Goal: Feedback & Contribution: Submit feedback/report problem

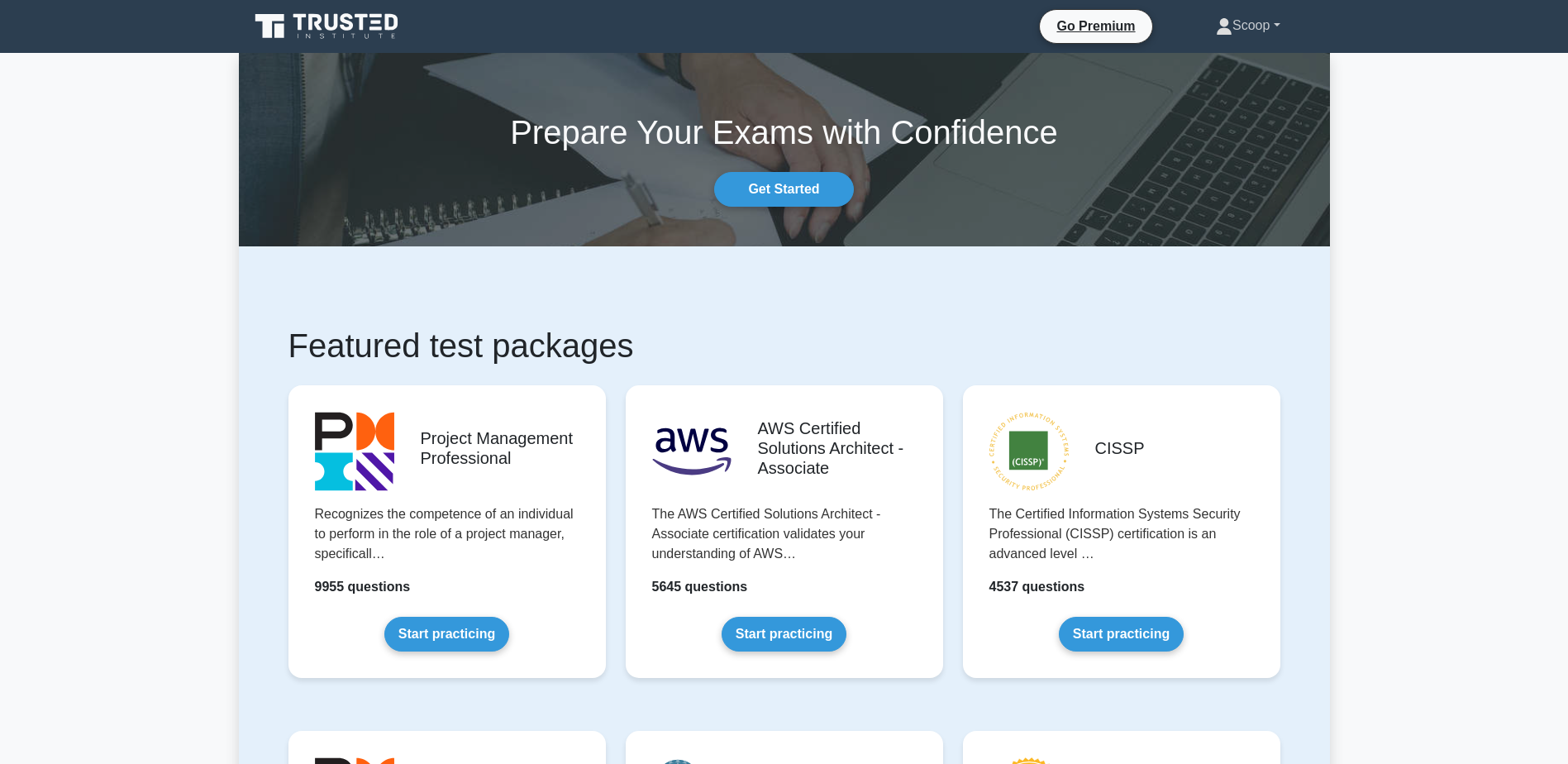
click at [1251, 27] on link "Scoop" at bounding box center [1247, 26] width 143 height 33
click at [1252, 60] on link "Profile" at bounding box center [1242, 64] width 131 height 27
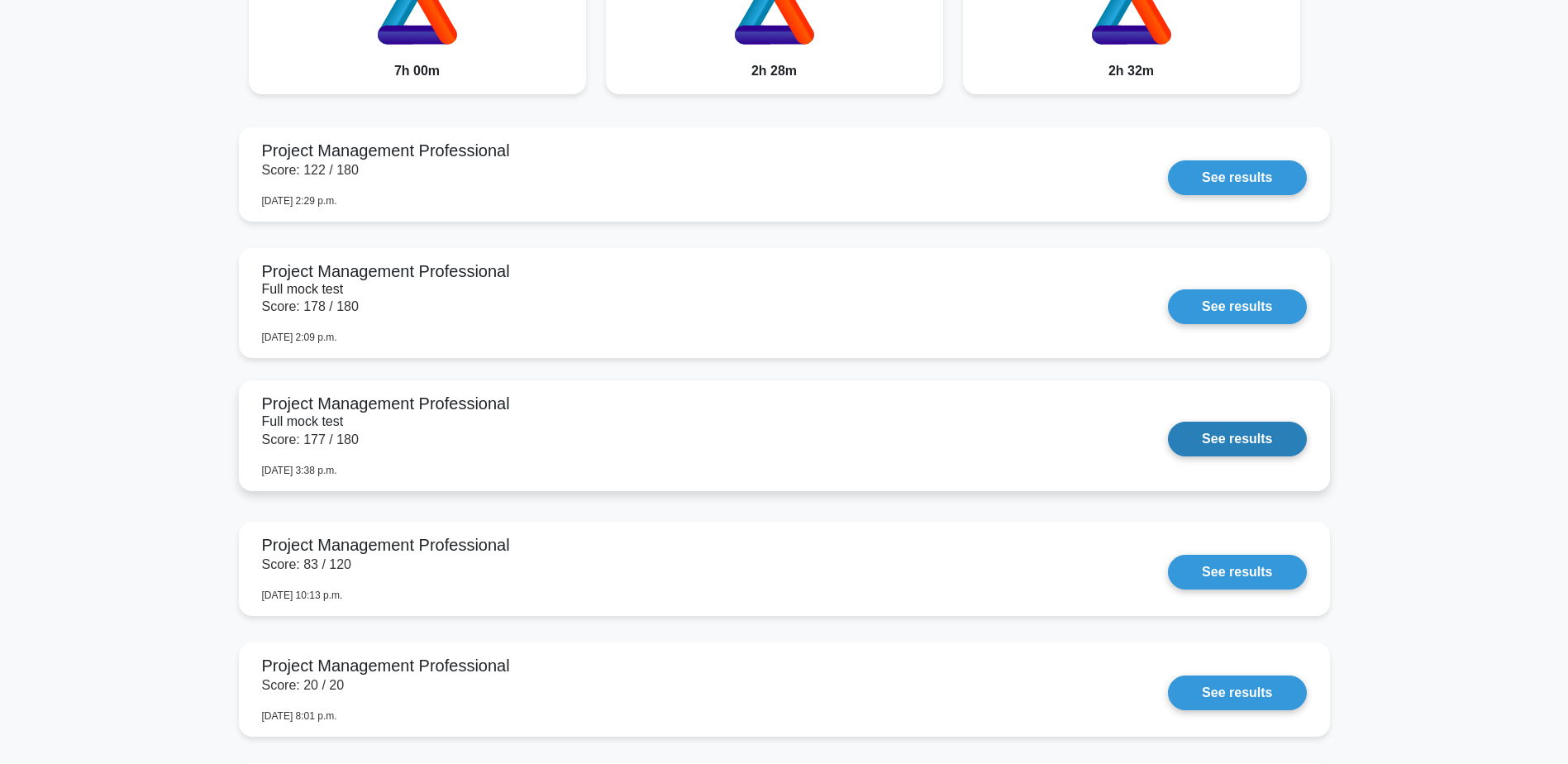
scroll to position [1102, 0]
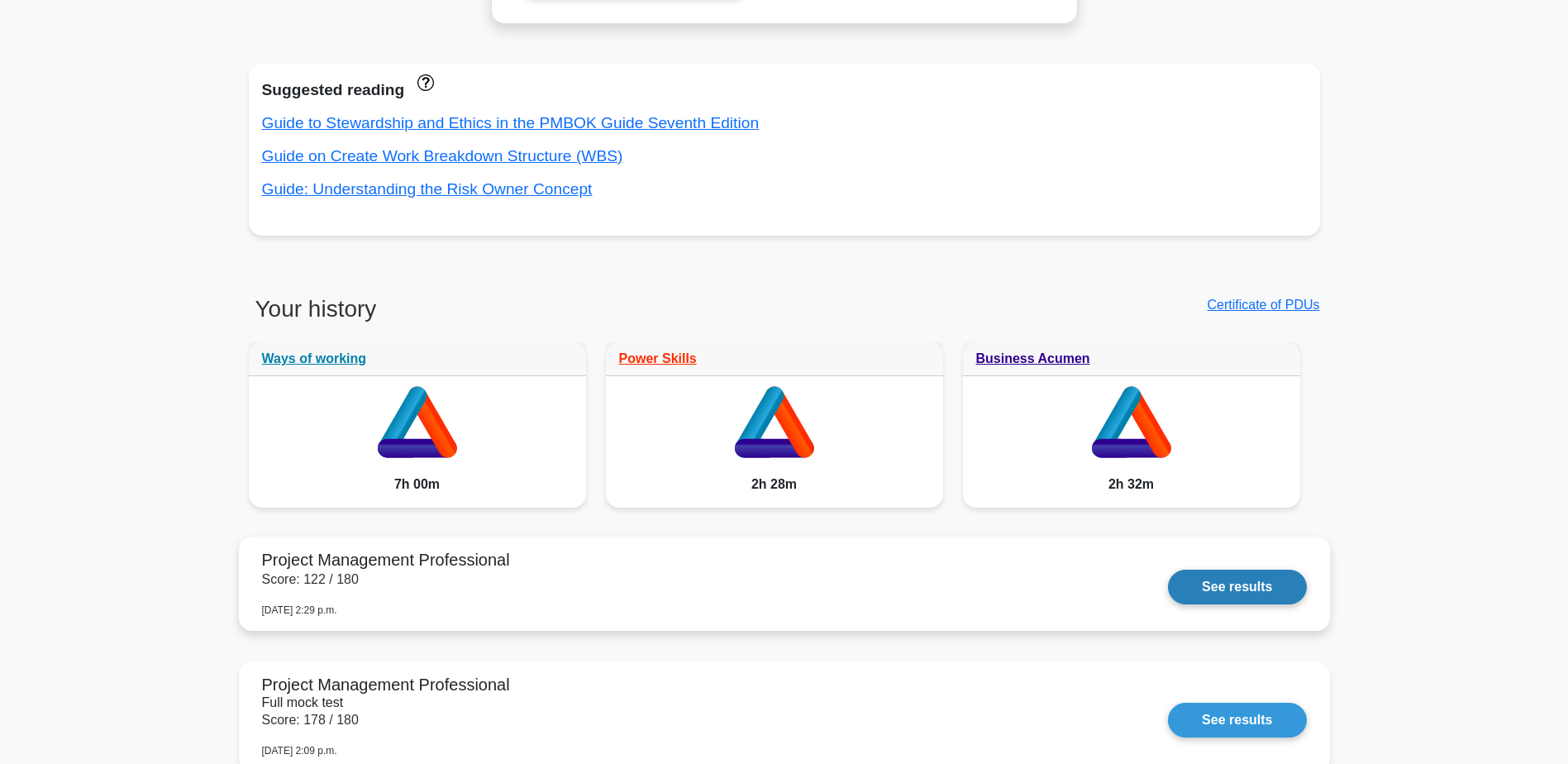
click at [1168, 581] on link "See results" at bounding box center [1236, 587] width 138 height 34
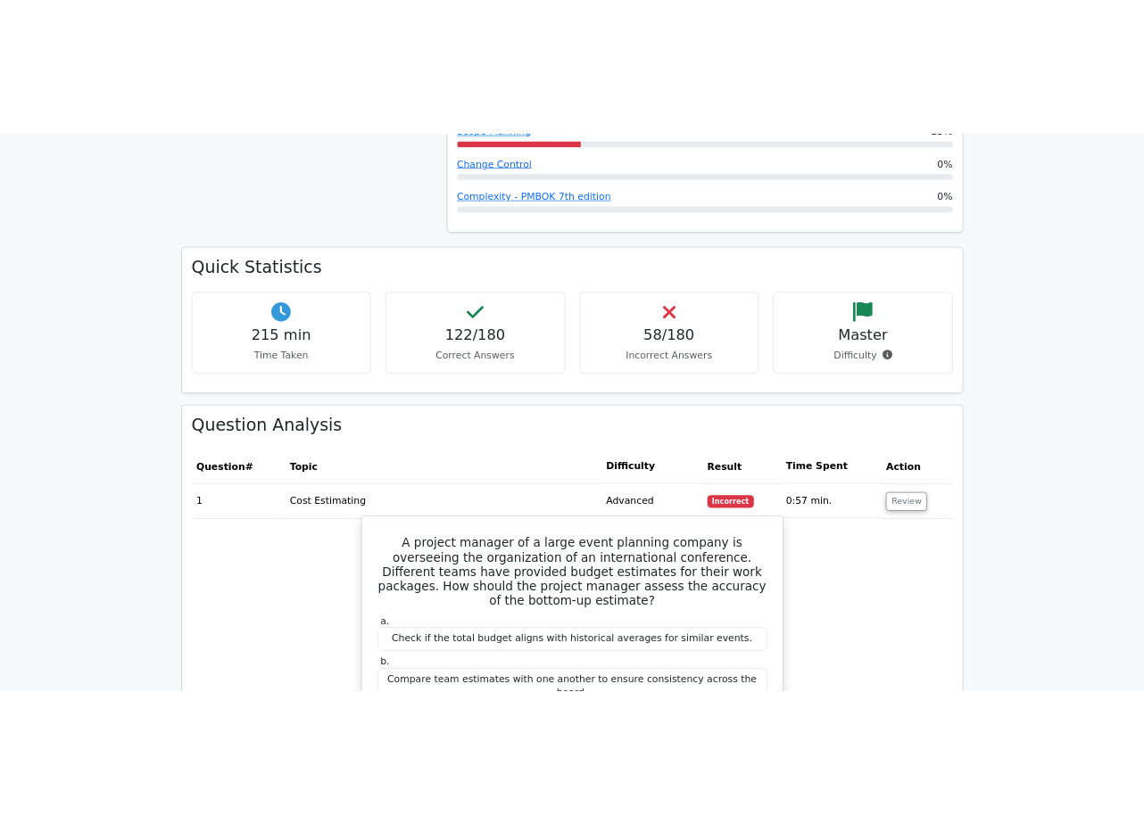
scroll to position [2527, 0]
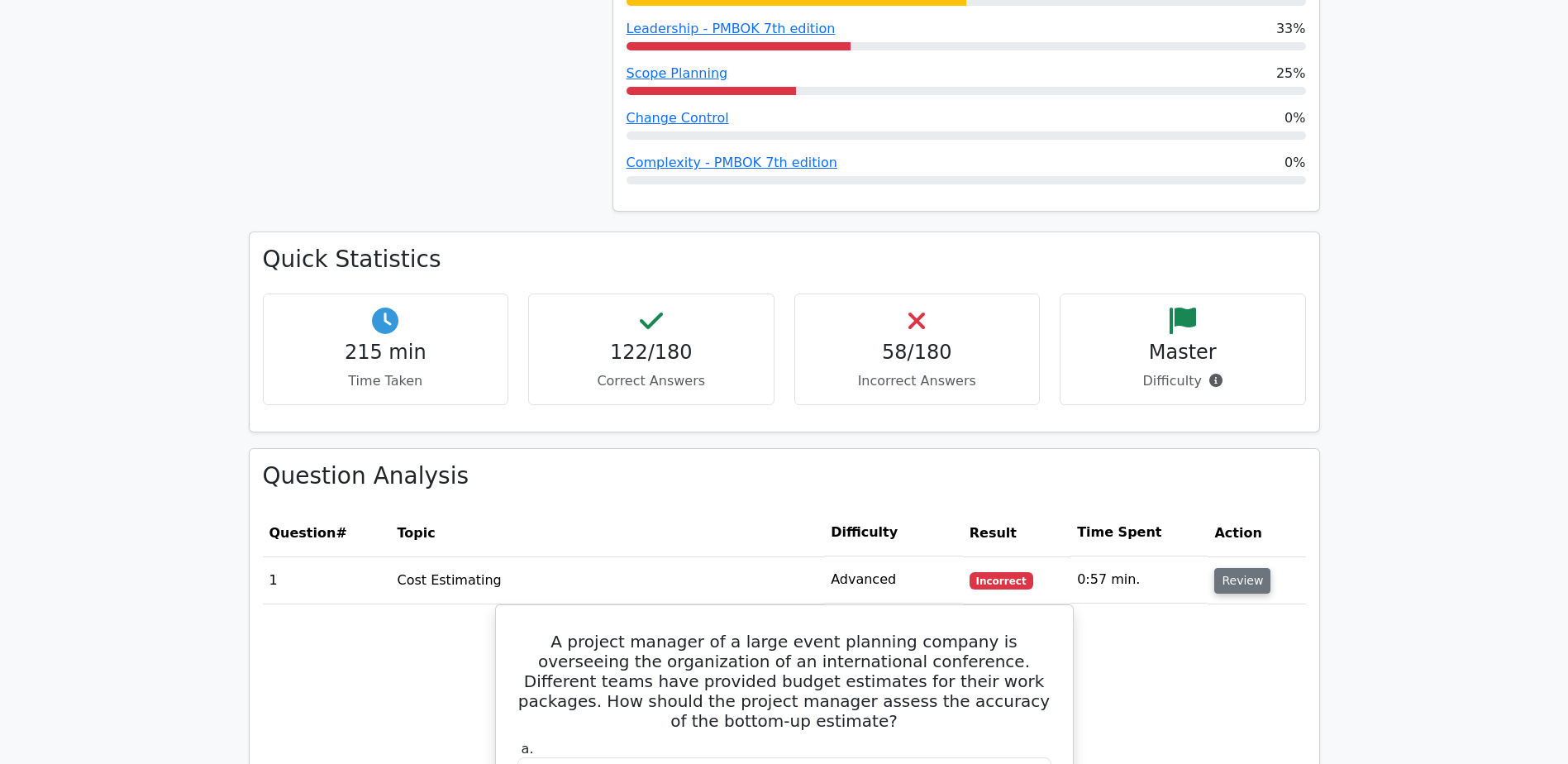
click at [1224, 568] on button "Review" at bounding box center [1242, 581] width 57 height 26
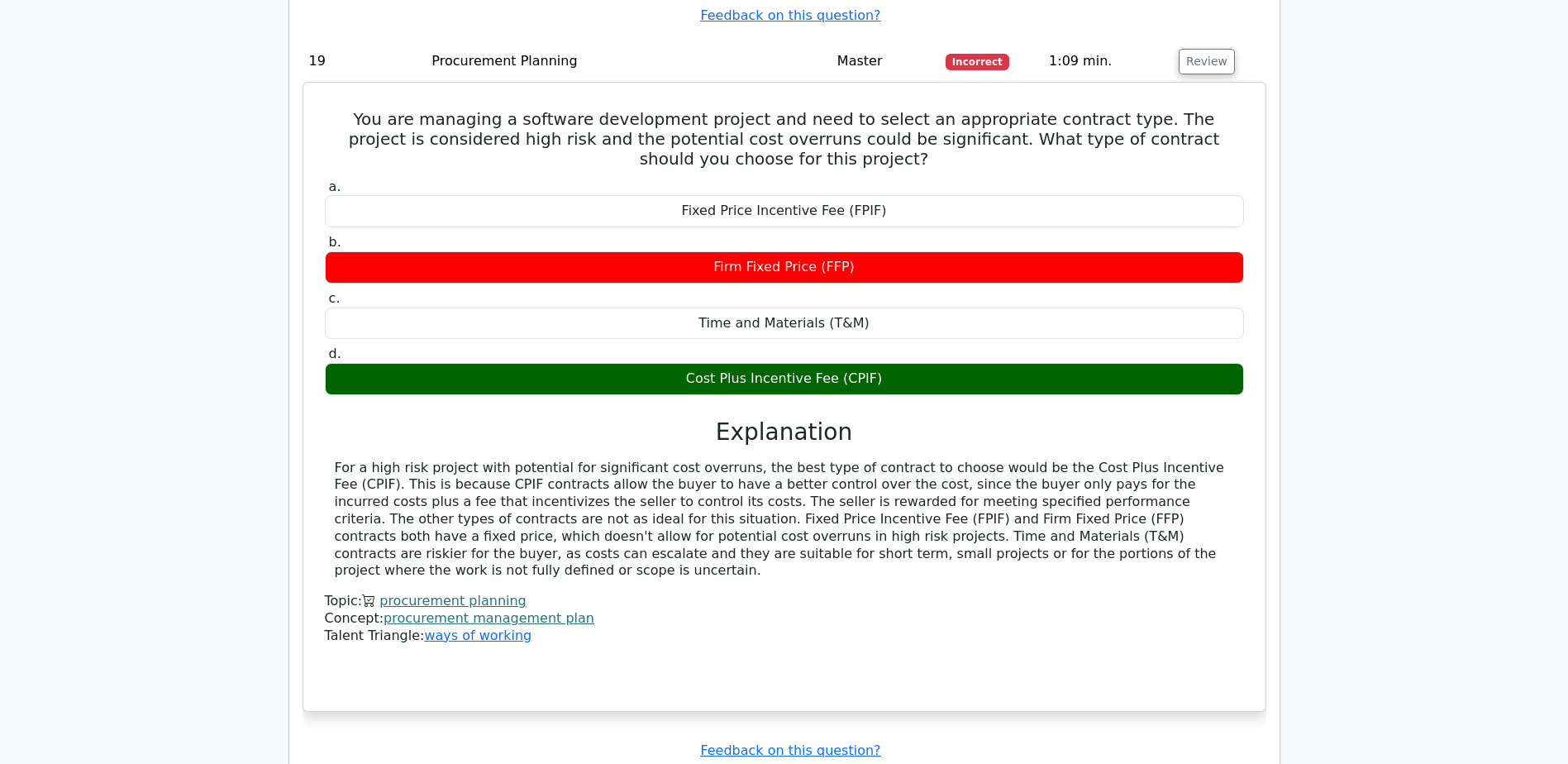
scroll to position [4824, 0]
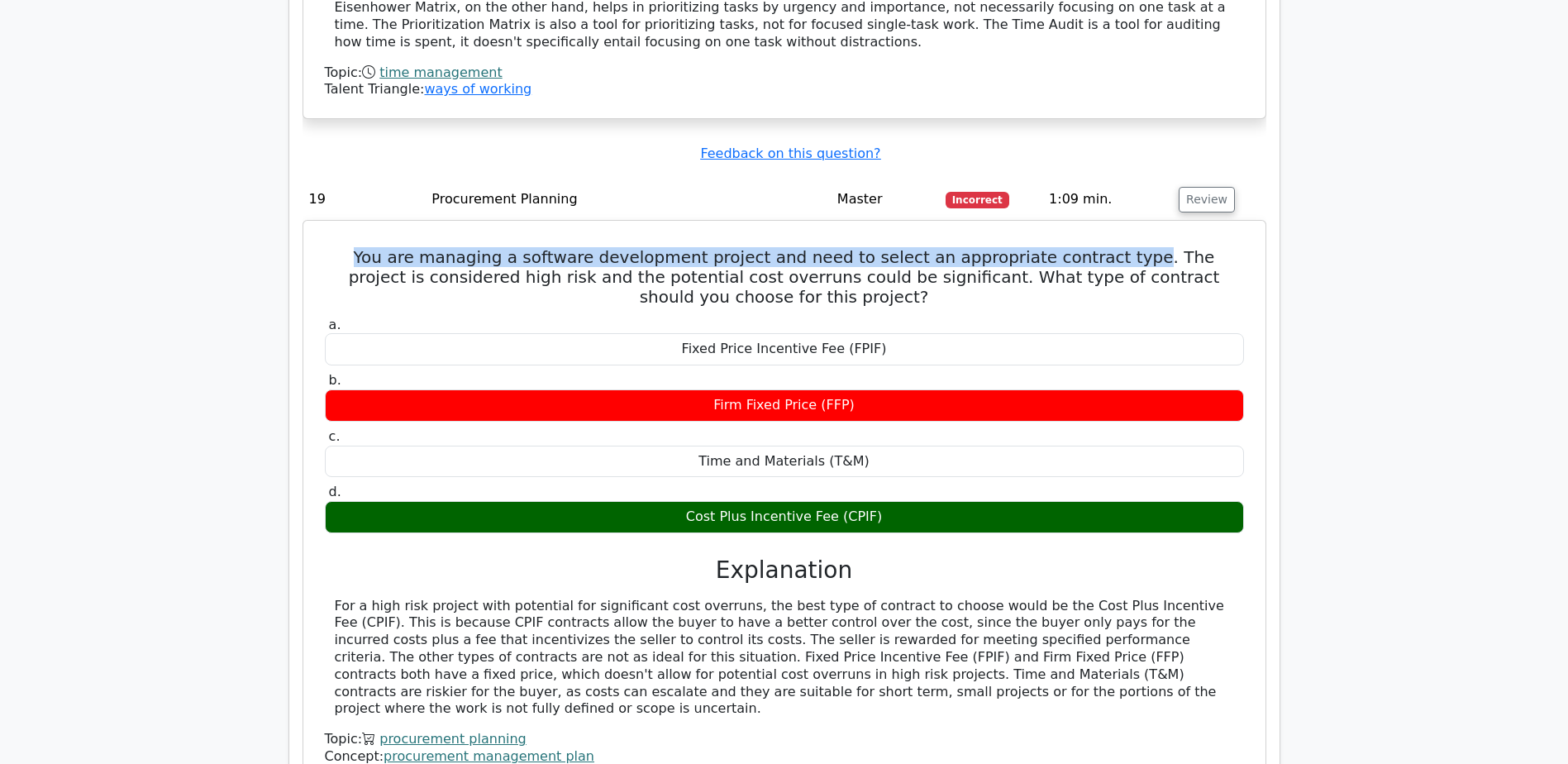
drag, startPoint x: 360, startPoint y: 185, endPoint x: 1101, endPoint y: 180, distance: 741.0
click at [1101, 248] on h5 "You are managing a software development project and need to select an appropria…" at bounding box center [784, 277] width 922 height 59
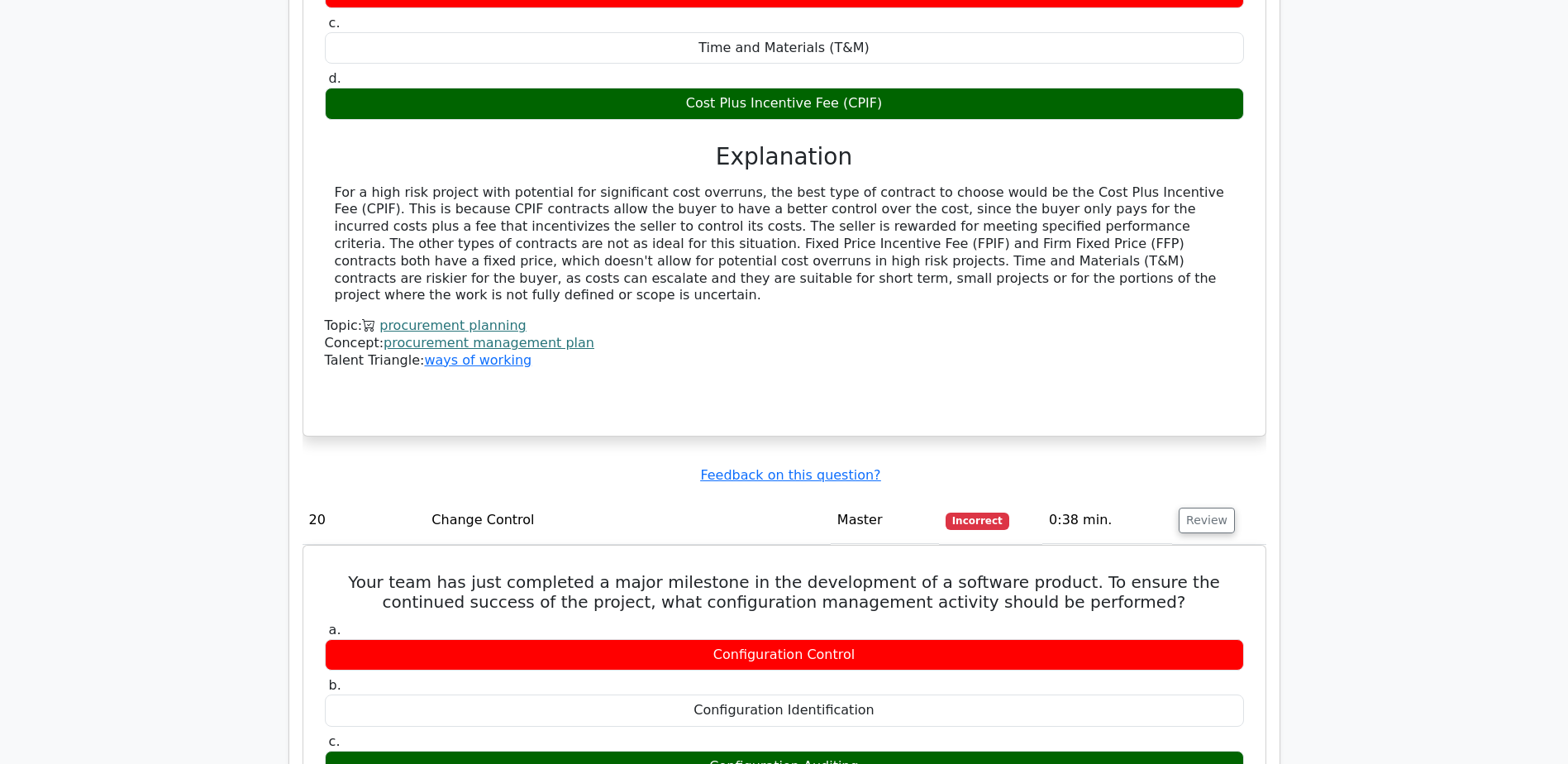
scroll to position [5376, 0]
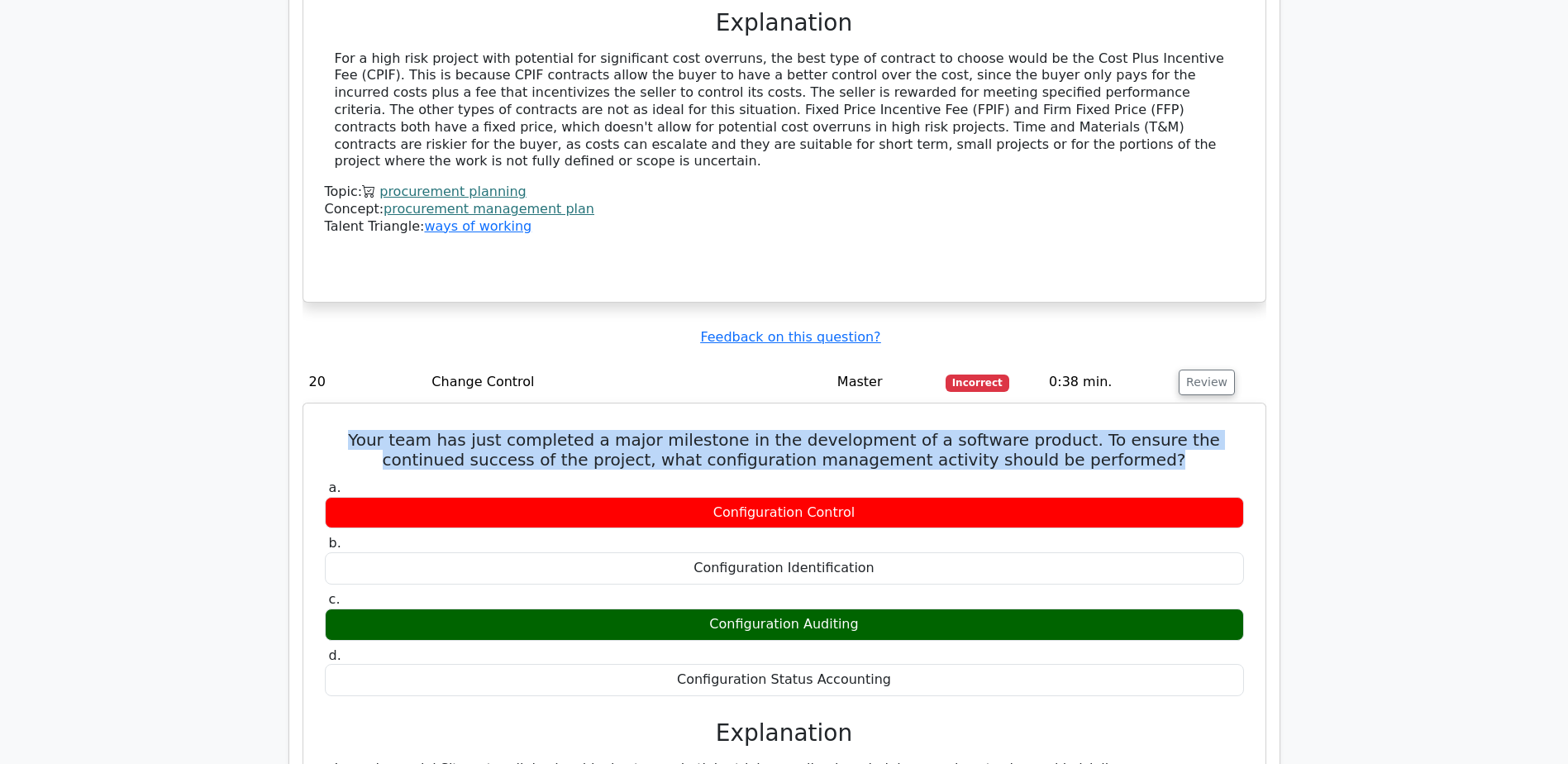
drag, startPoint x: 348, startPoint y: 363, endPoint x: 1112, endPoint y: 391, distance: 764.5
click at [1112, 430] on h5 "Your team has just completed a major milestone in the development of a software…" at bounding box center [784, 450] width 922 height 40
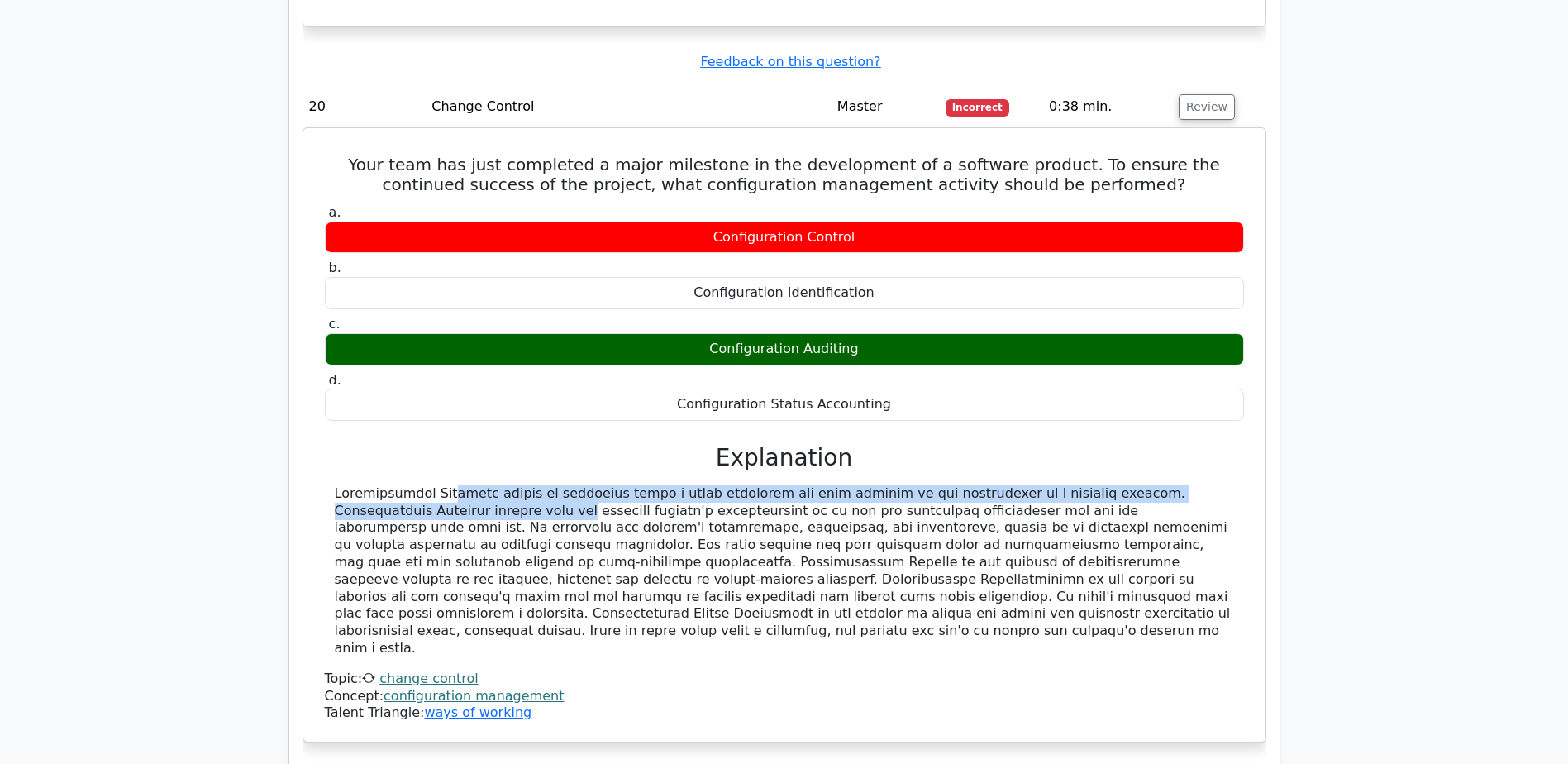
scroll to position [0, 10]
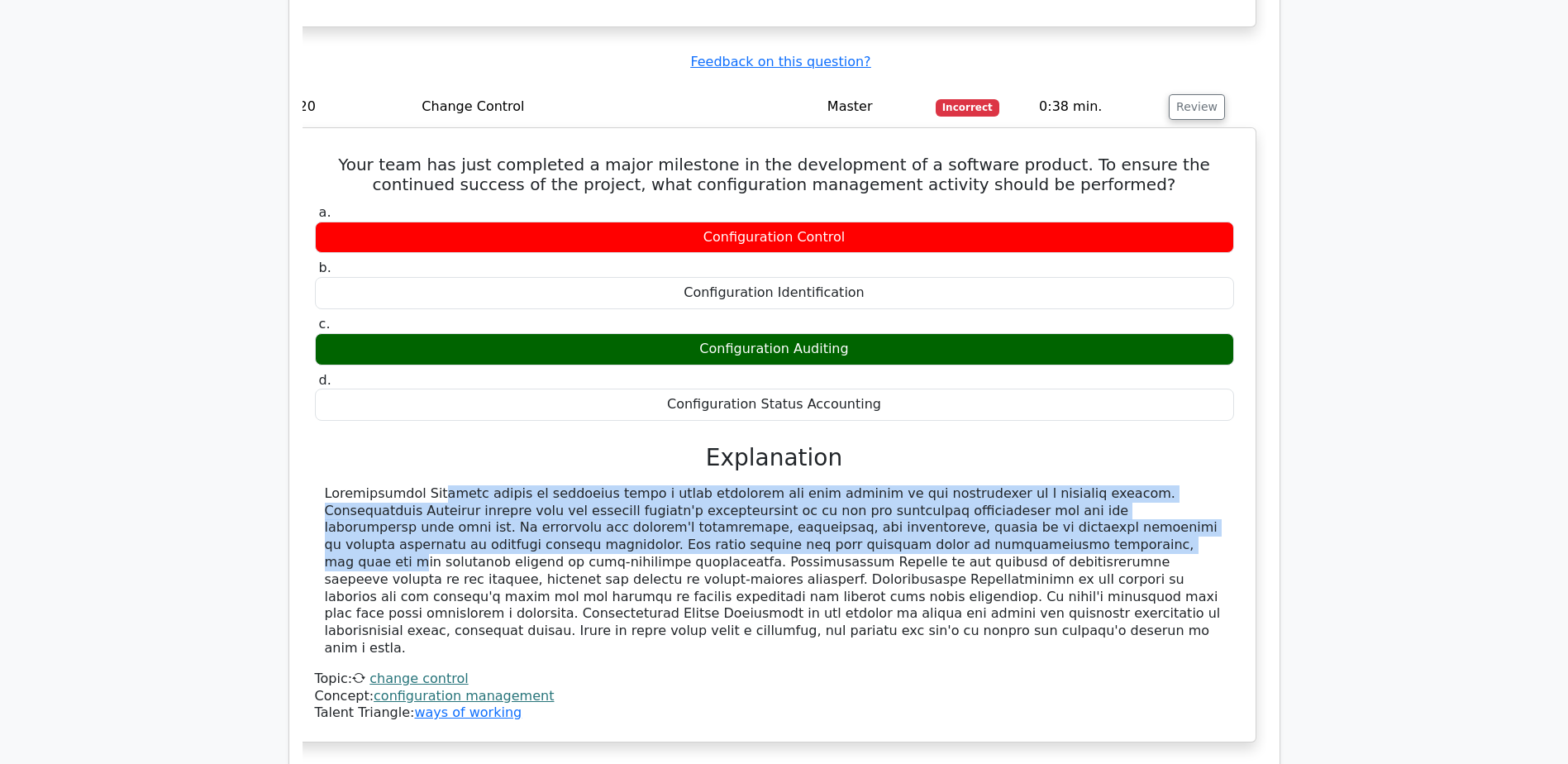
drag, startPoint x: 332, startPoint y: 425, endPoint x: 604, endPoint y: 478, distance: 277.1
click at [604, 486] on div at bounding box center [775, 572] width 919 height 172
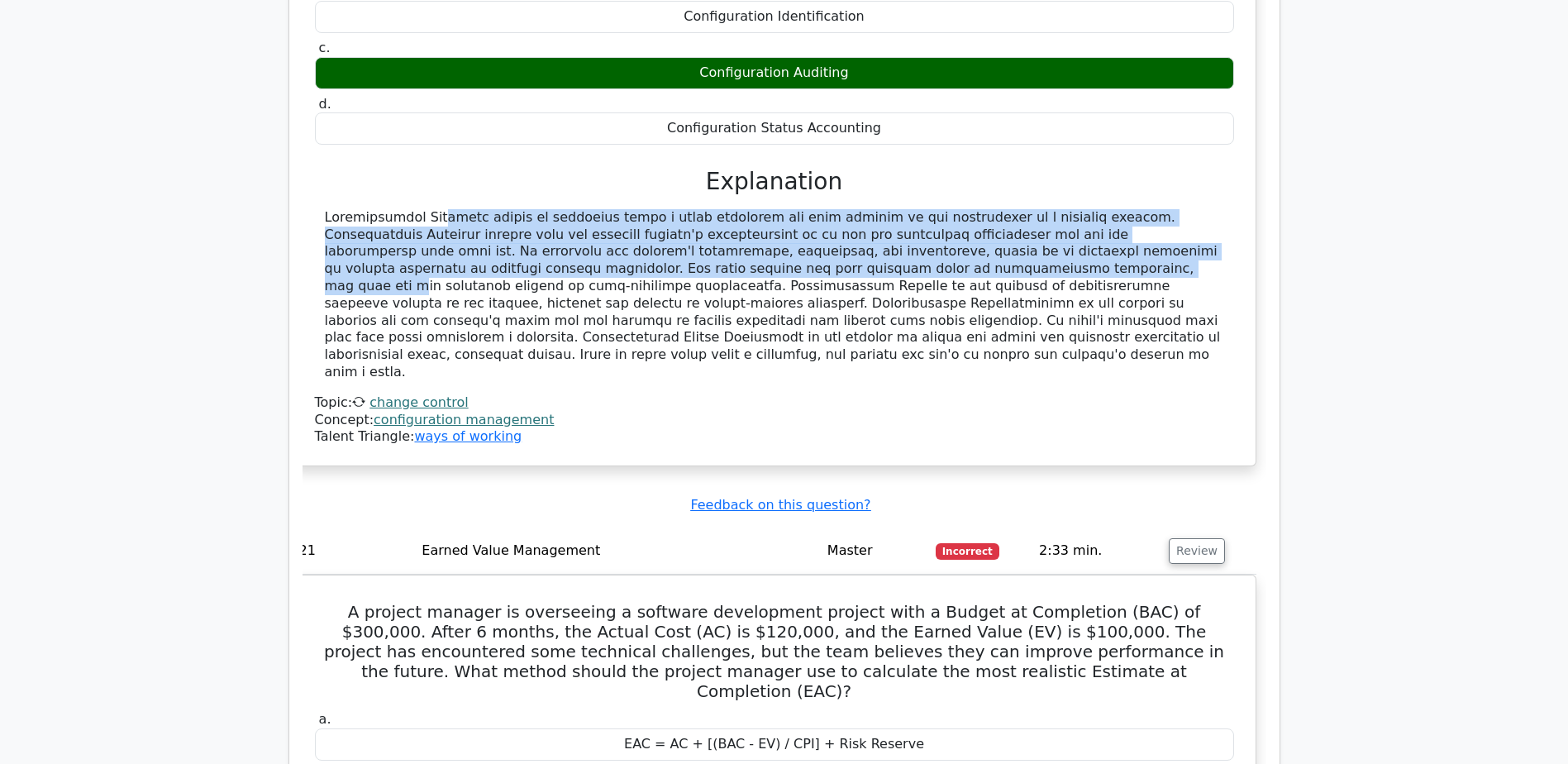
scroll to position [6065, 0]
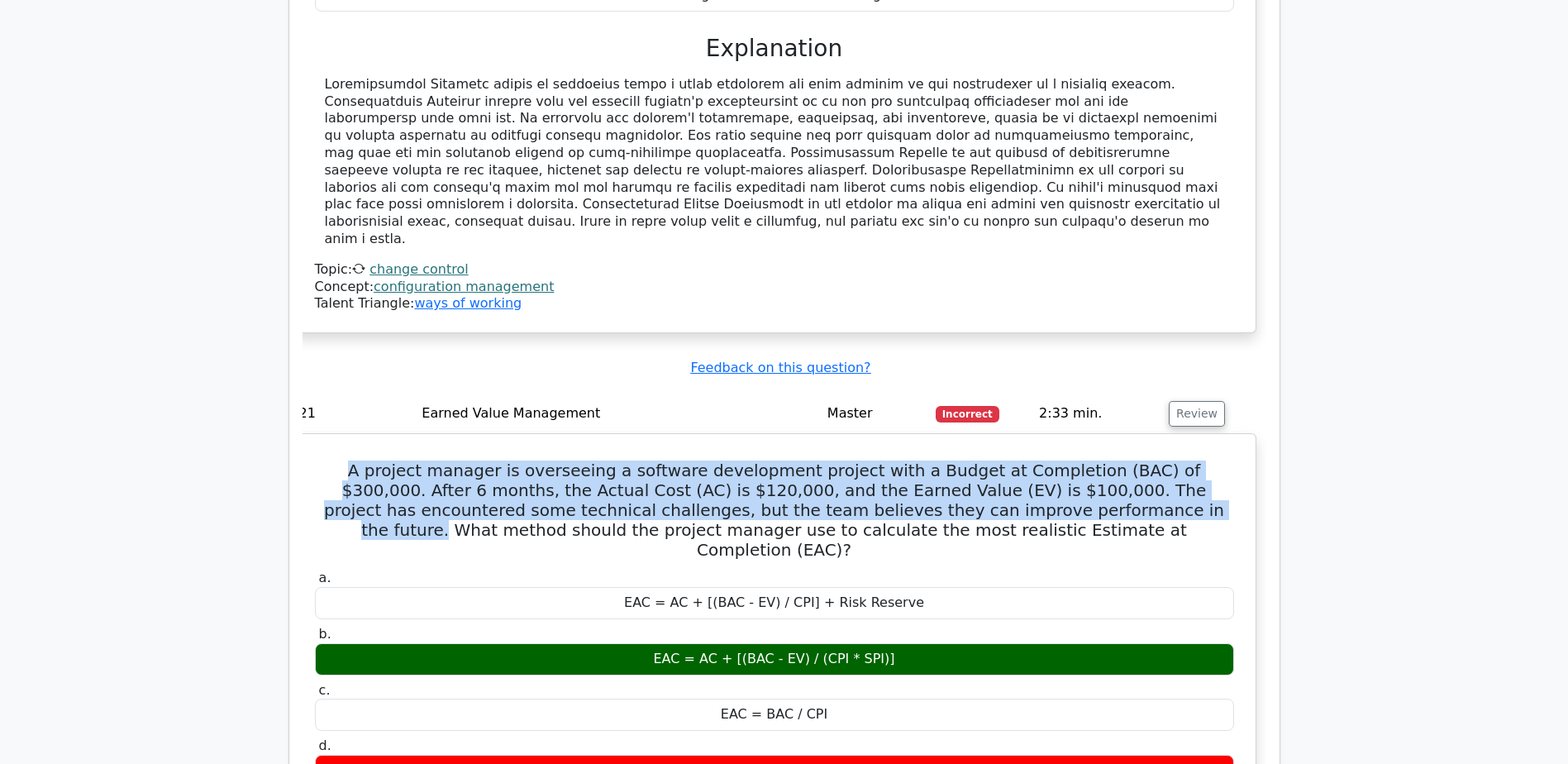
drag, startPoint x: 310, startPoint y: 362, endPoint x: 976, endPoint y: 407, distance: 667.5
click at [840, 461] on h5 "A project manager is overseeing a software development project with a Budget at…" at bounding box center [774, 510] width 922 height 99
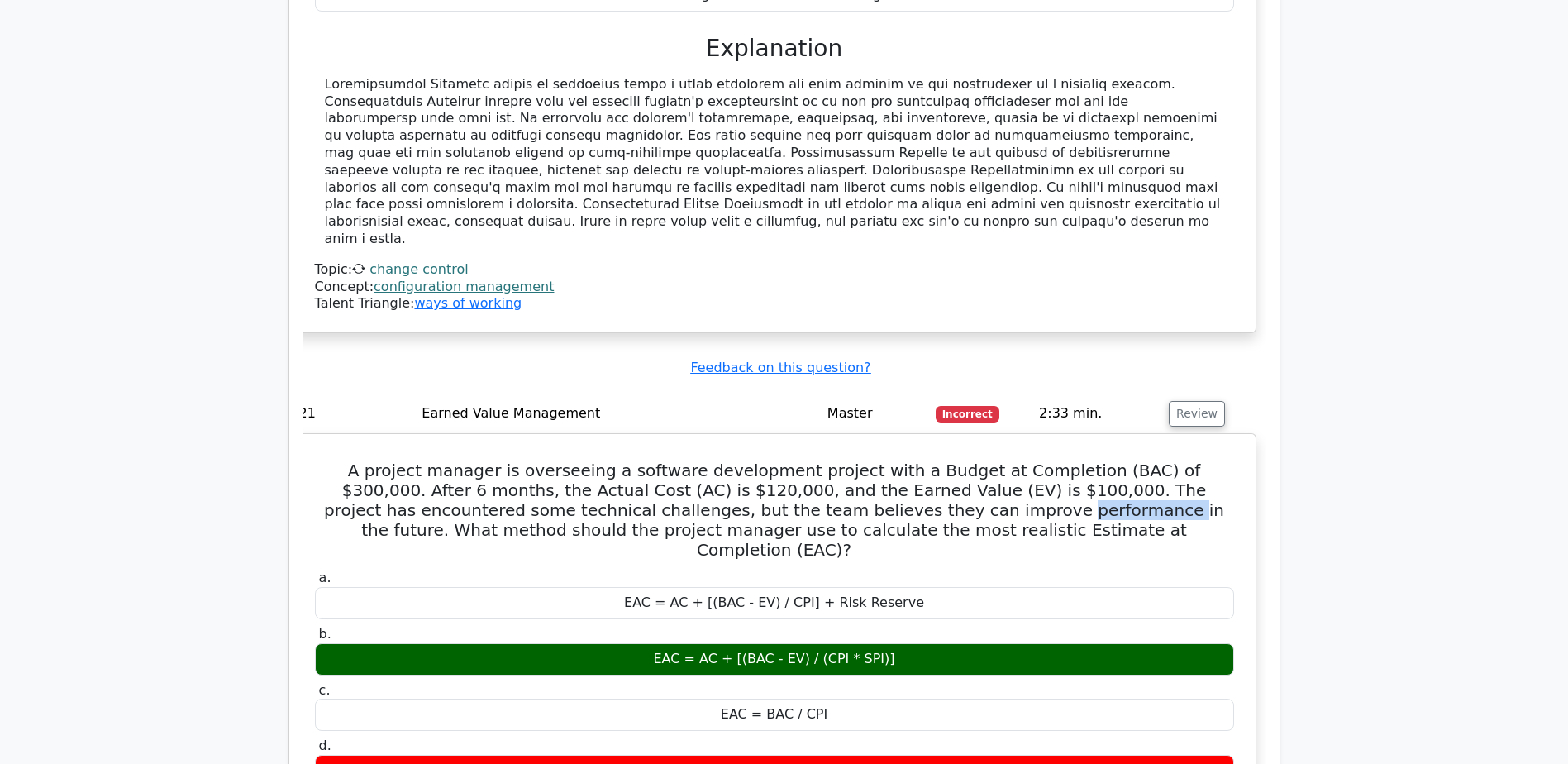
click at [840, 461] on h5 "A project manager is overseeing a software development project with a Budget at…" at bounding box center [774, 510] width 922 height 99
drag, startPoint x: 840, startPoint y: 404, endPoint x: 942, endPoint y: 409, distance: 102.1
click at [942, 461] on h5 "A project manager is overseeing a software development project with a Budget at…" at bounding box center [774, 510] width 922 height 99
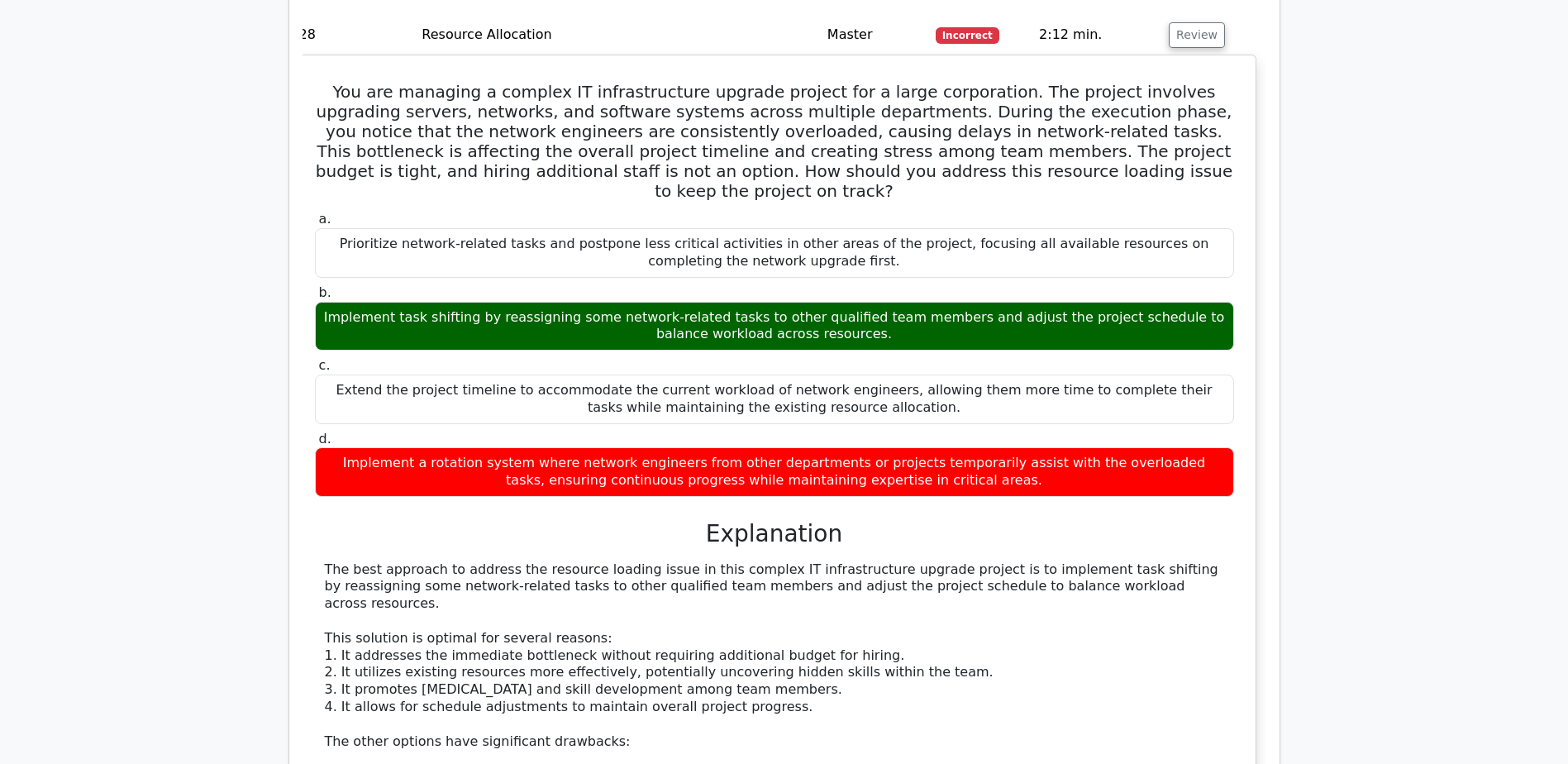
scroll to position [7582, 0]
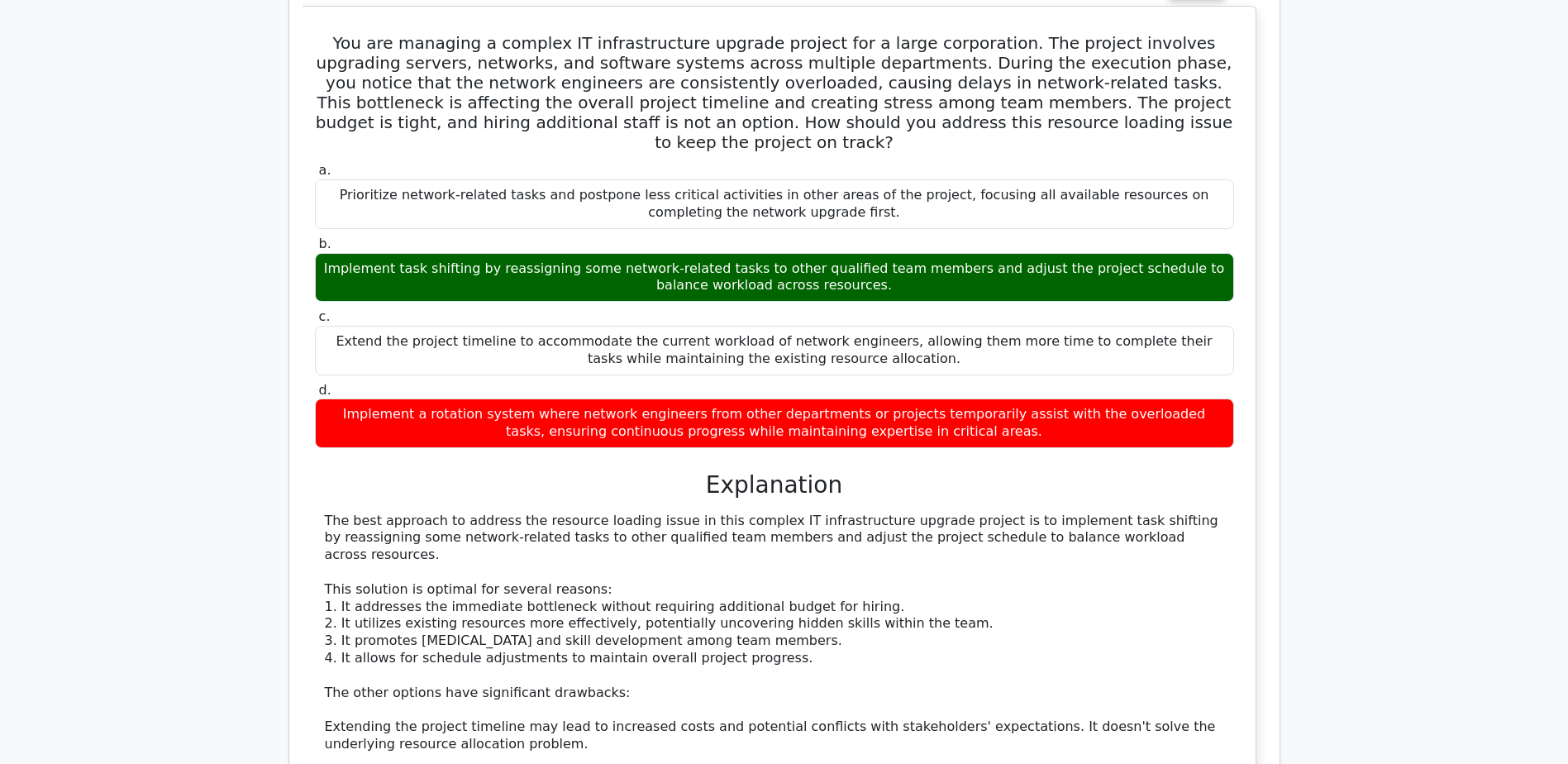
drag, startPoint x: 320, startPoint y: 650, endPoint x: 797, endPoint y: 668, distance: 477.3
click at [797, 668] on div "The best approach to address the resource loading issue in this complex IT infr…" at bounding box center [775, 710] width 919 height 395
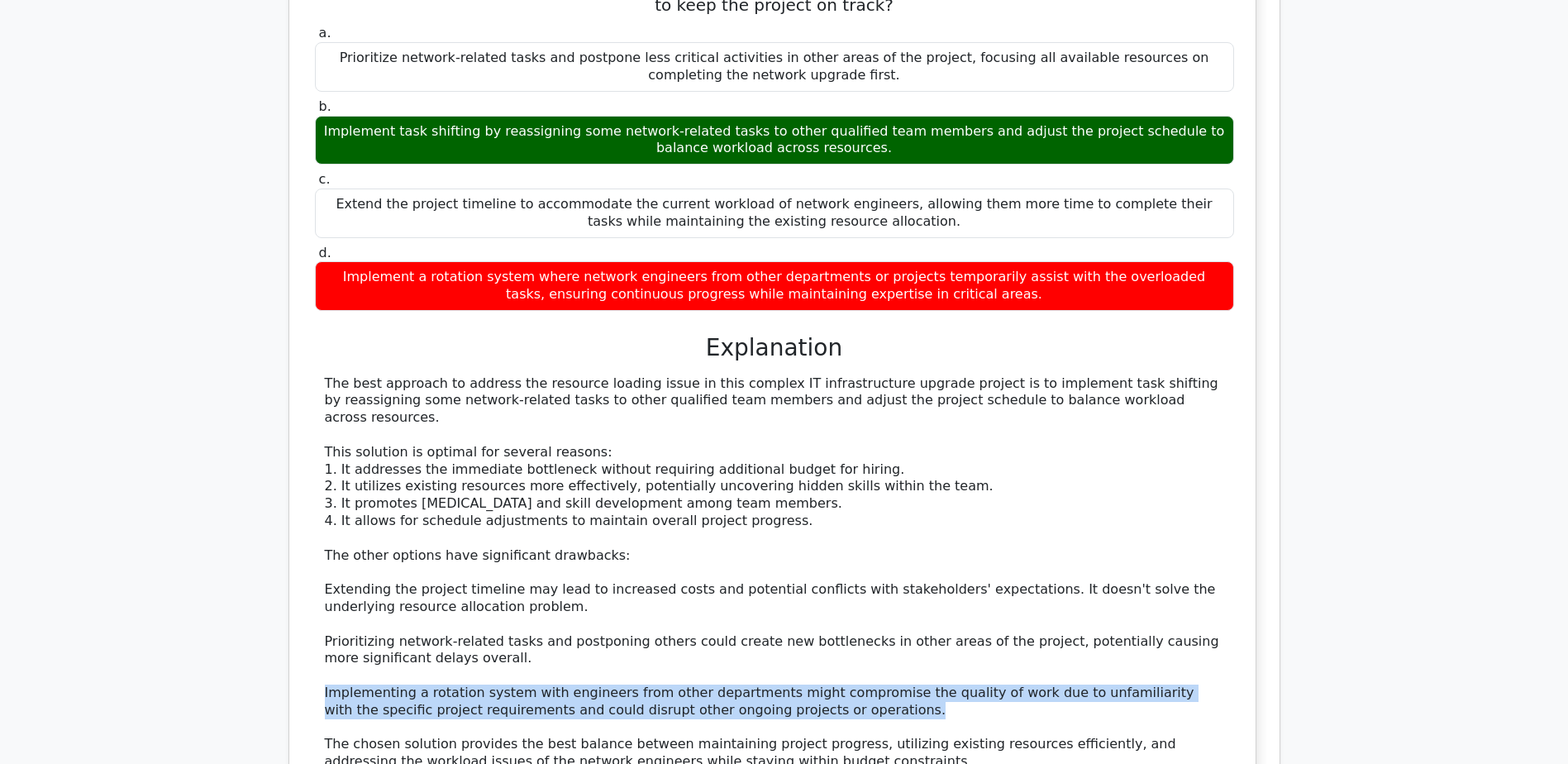
scroll to position [7857, 0]
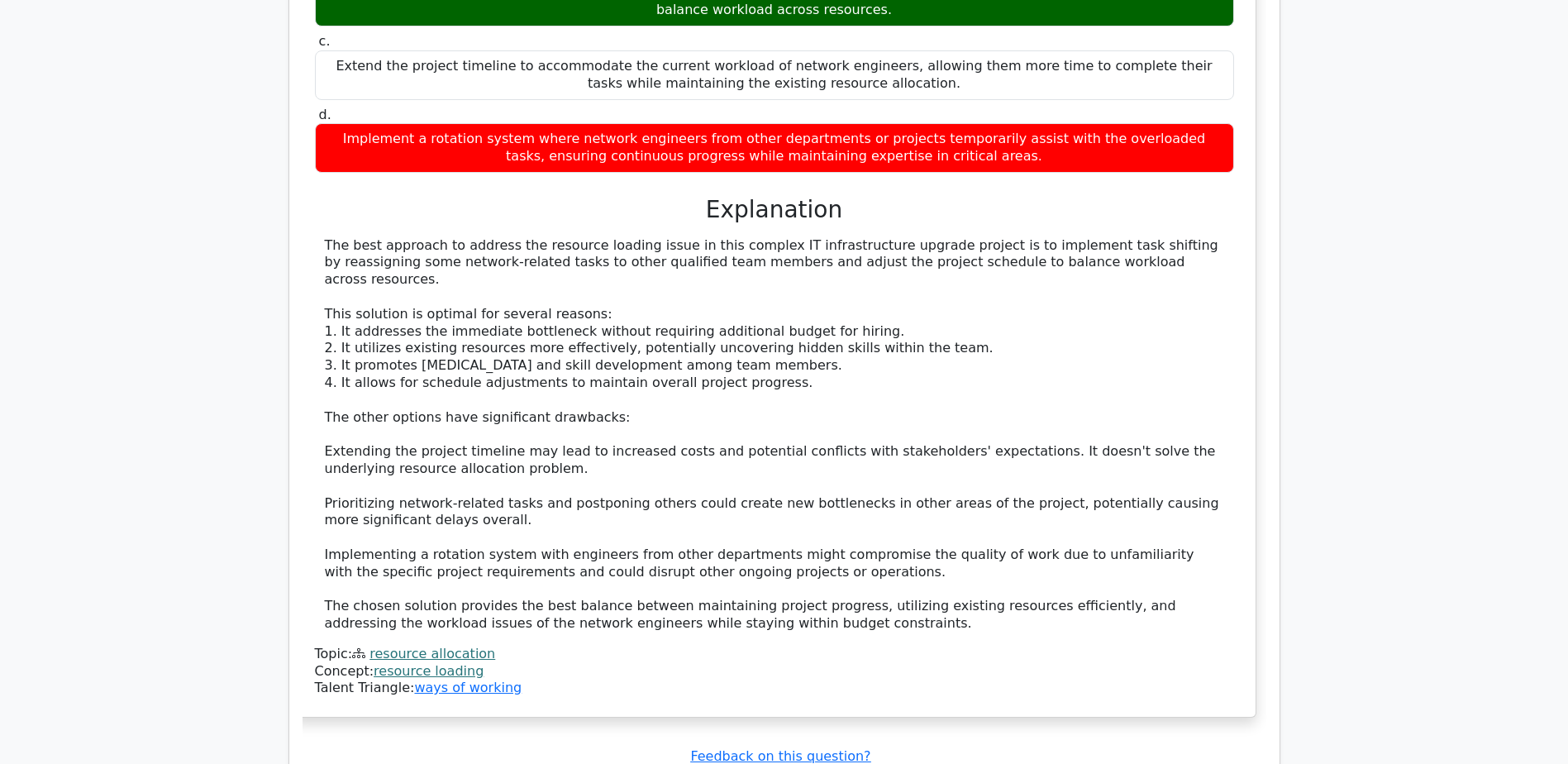
click at [772, 646] on div "Topic: resource allocation" at bounding box center [775, 655] width 919 height 18
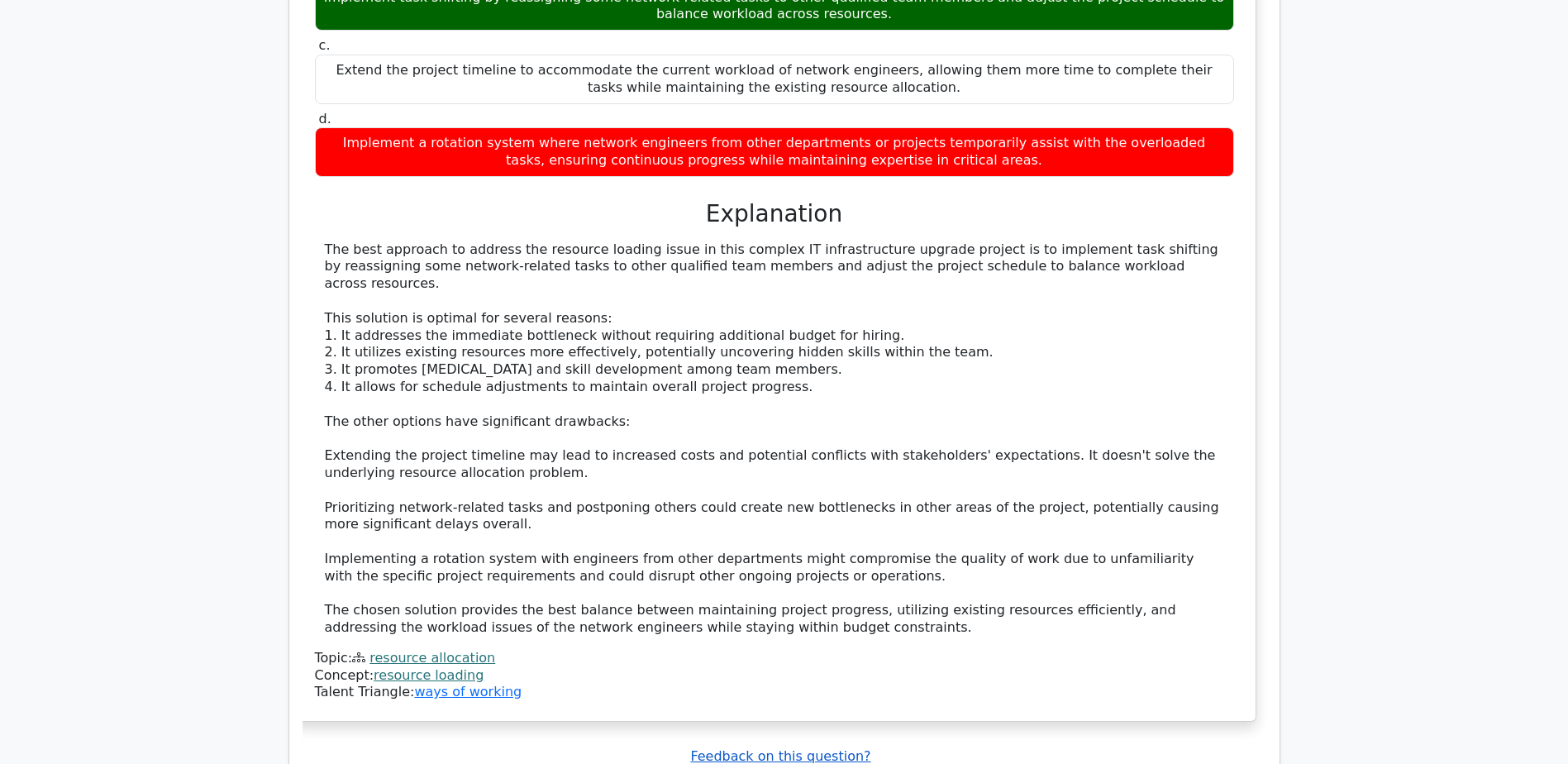
click at [773, 748] on u "Feedback on this question?" at bounding box center [780, 756] width 180 height 16
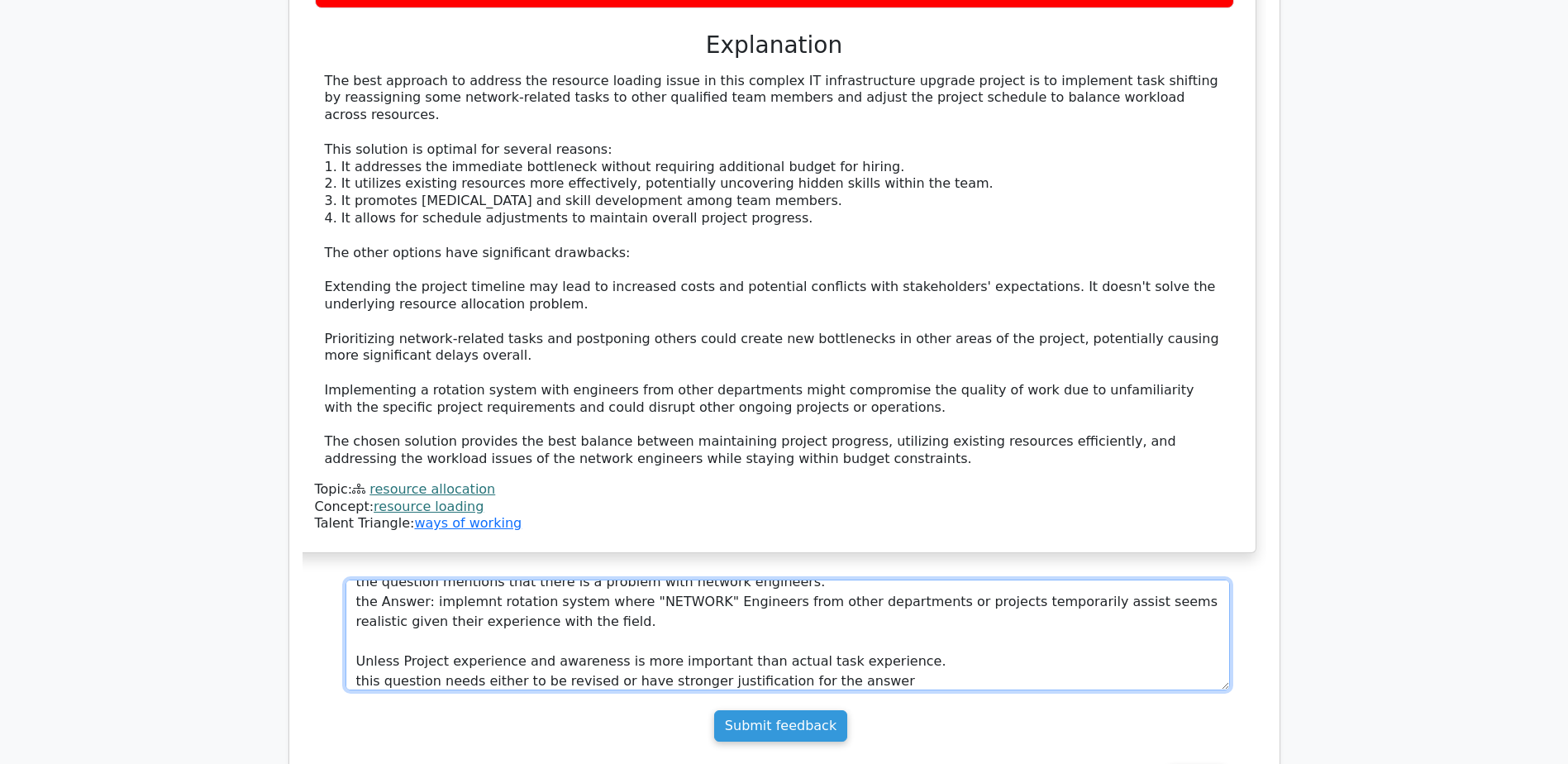
scroll to position [8047, 0]
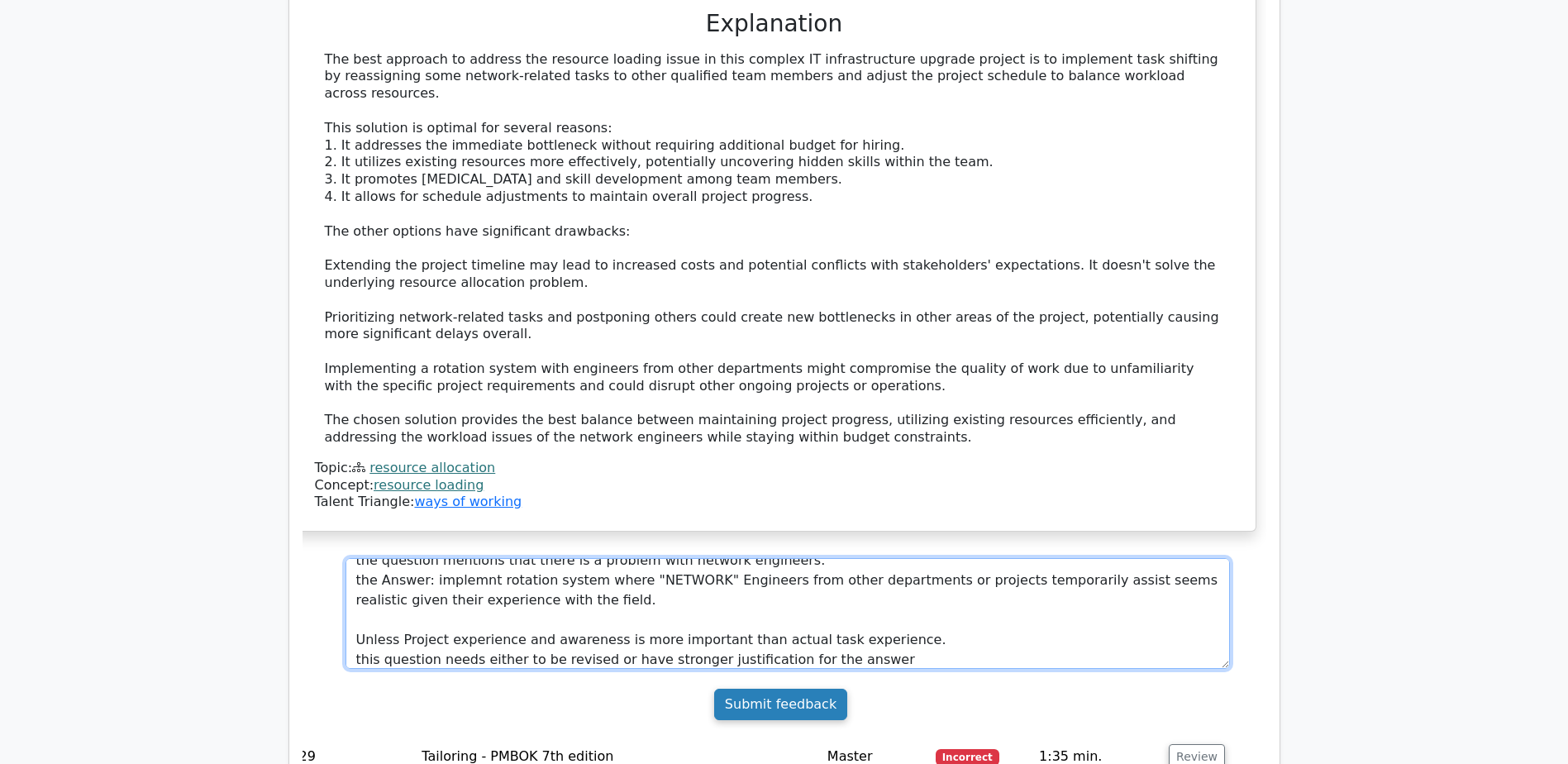
type textarea "the question mentions that there is a problem with network engineers. the Answe…"
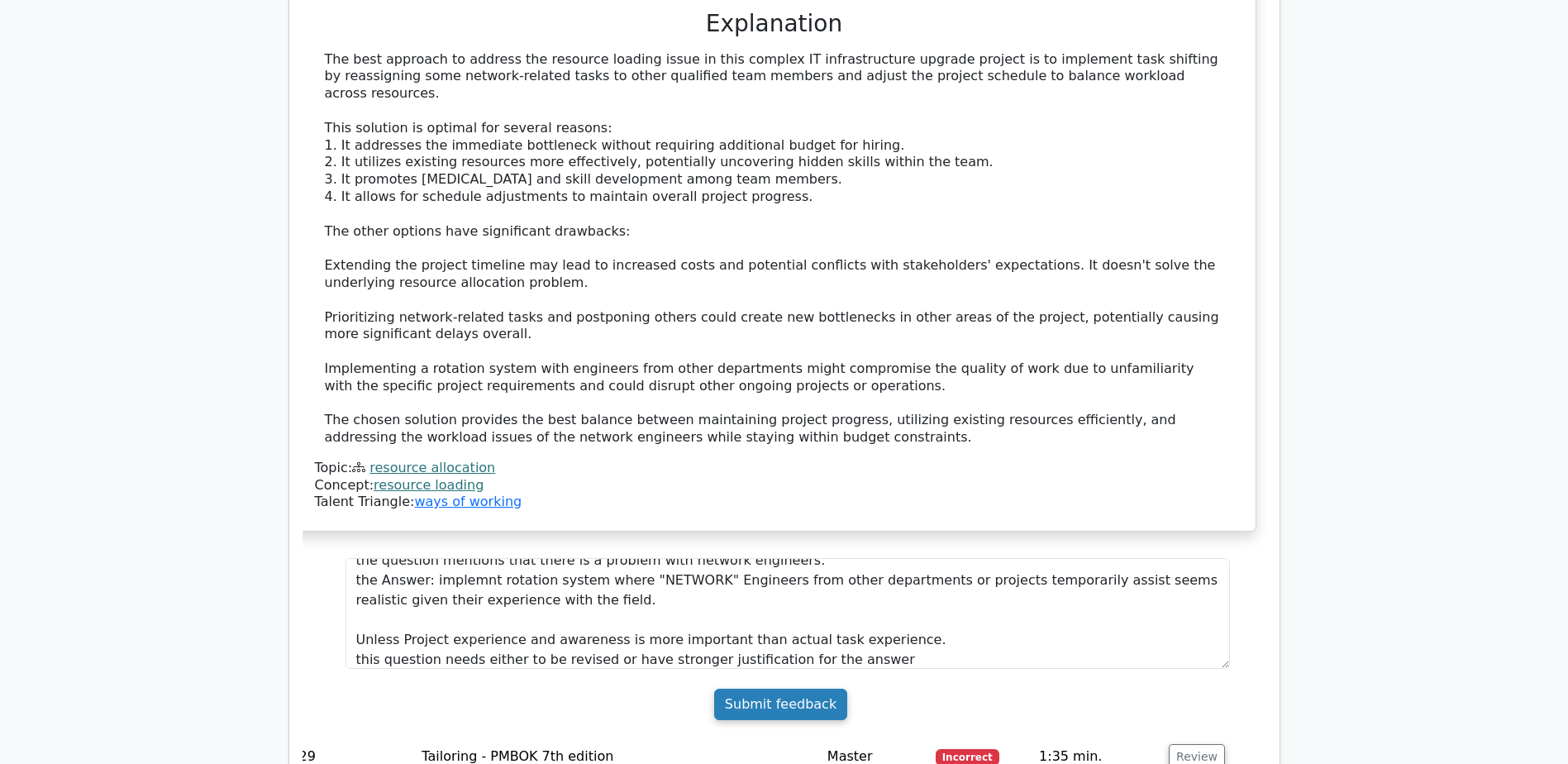
click at [733, 689] on input "Submit feedback" at bounding box center [781, 705] width 133 height 32
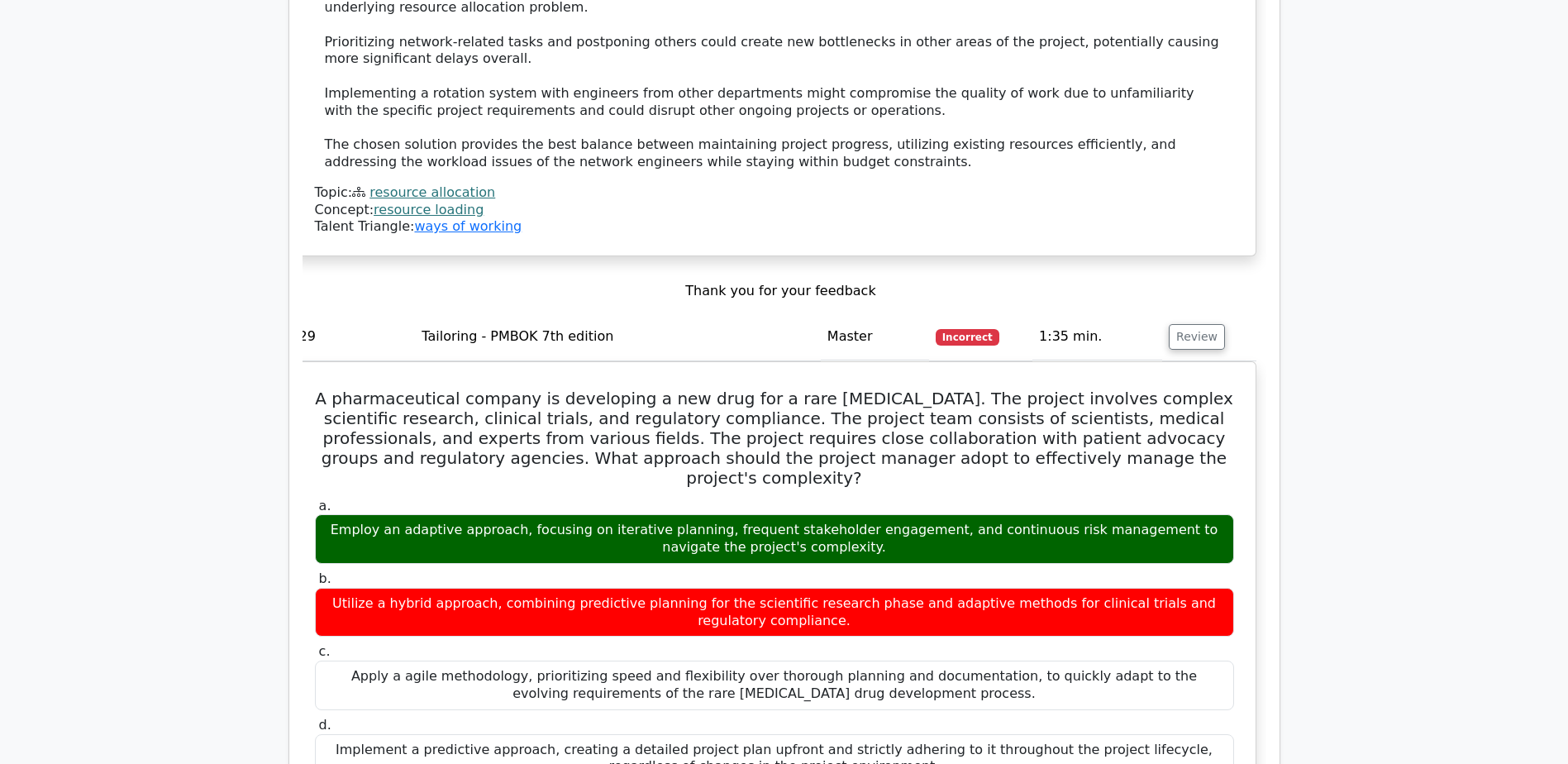
scroll to position [8461, 0]
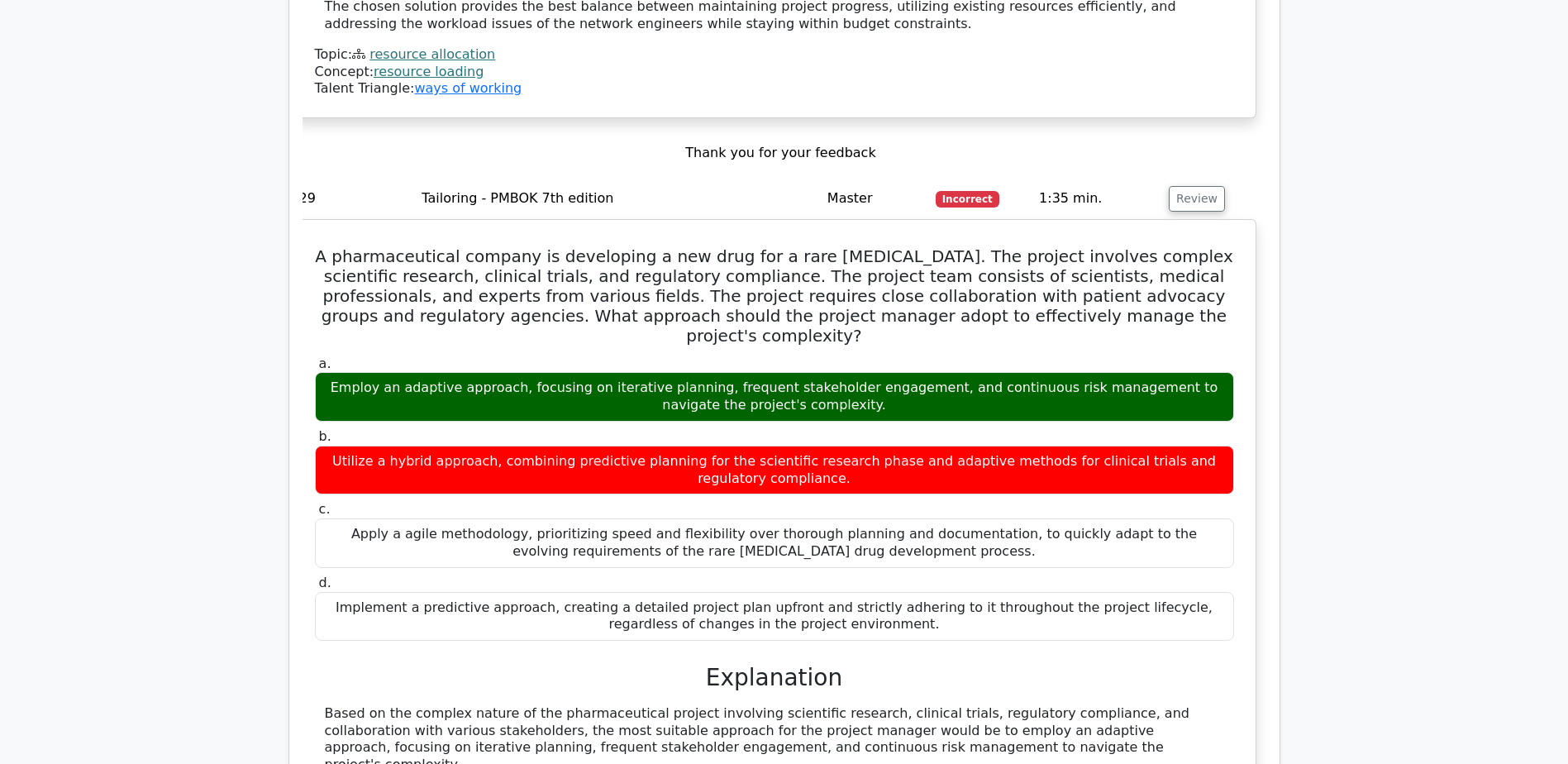
drag, startPoint x: 327, startPoint y: 618, endPoint x: 506, endPoint y: 630, distance: 179.4
drag, startPoint x: 506, startPoint y: 630, endPoint x: 462, endPoint y: 643, distance: 45.9
drag, startPoint x: 325, startPoint y: 630, endPoint x: 868, endPoint y: 652, distance: 543.4
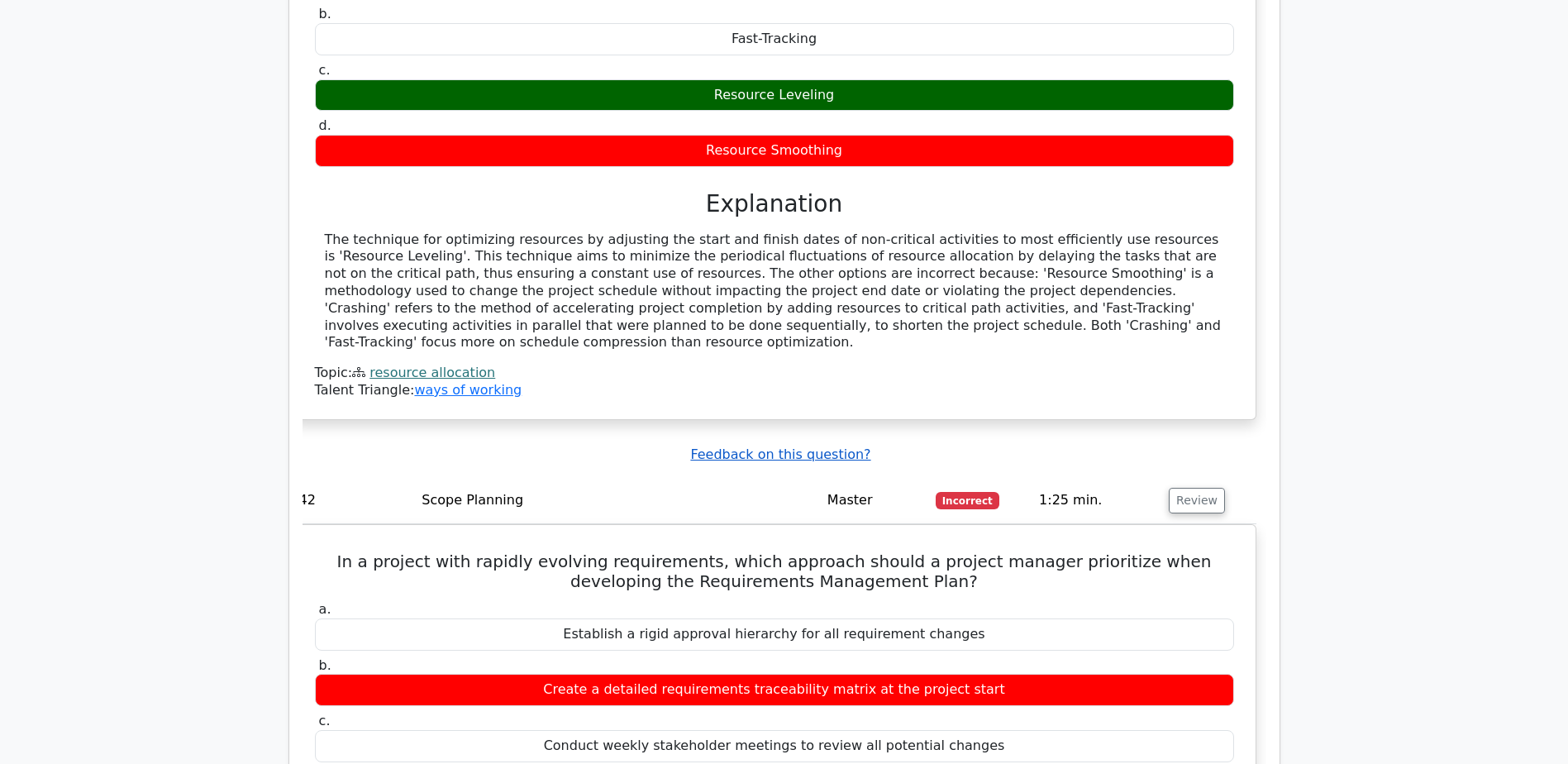
scroll to position [10666, 0]
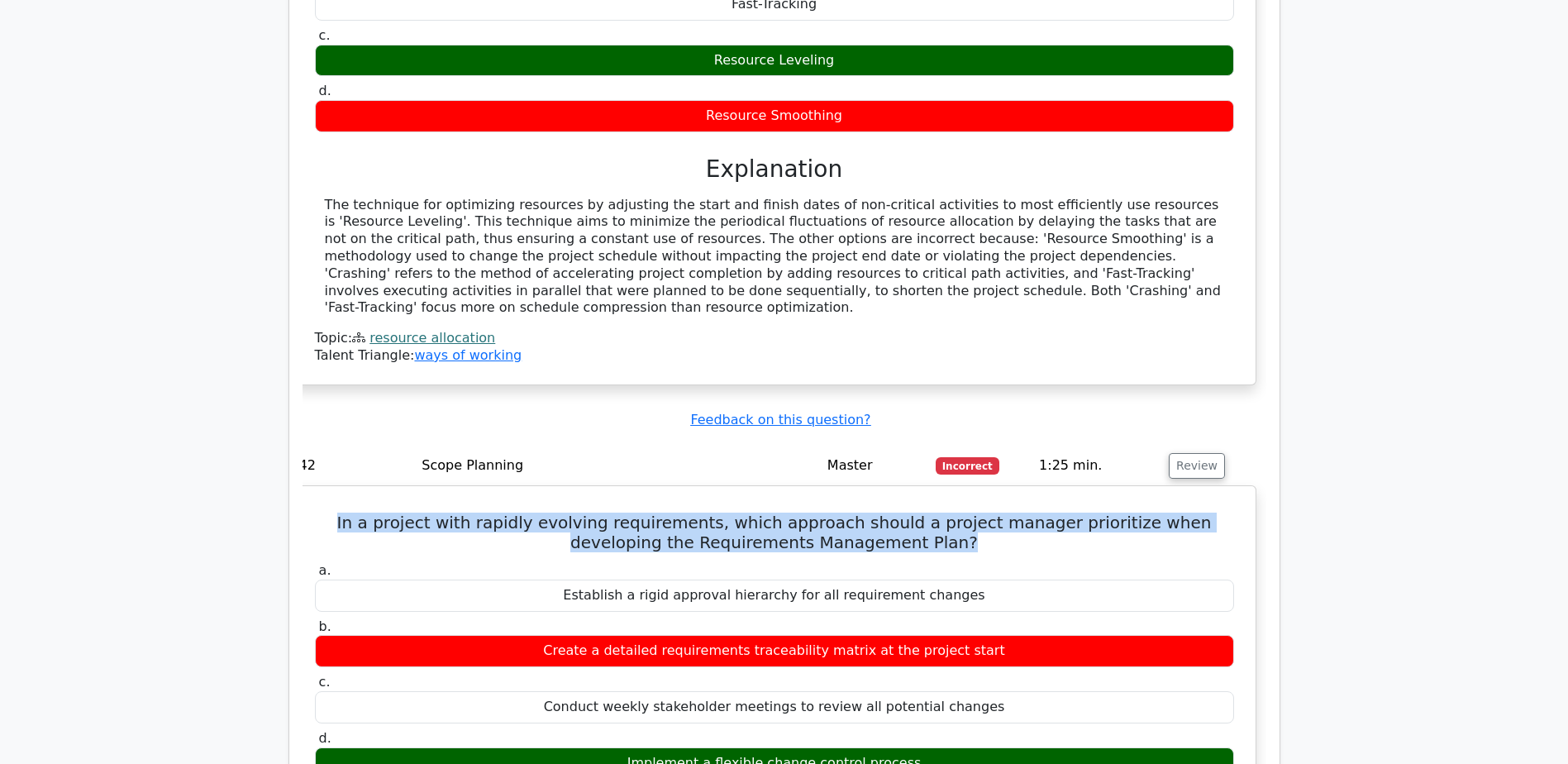
drag, startPoint x: 314, startPoint y: 259, endPoint x: 924, endPoint y: 277, distance: 610.3
click at [924, 513] on h5 "In a project with rapidly evolving requirements, which approach should a projec…" at bounding box center [774, 532] width 922 height 40
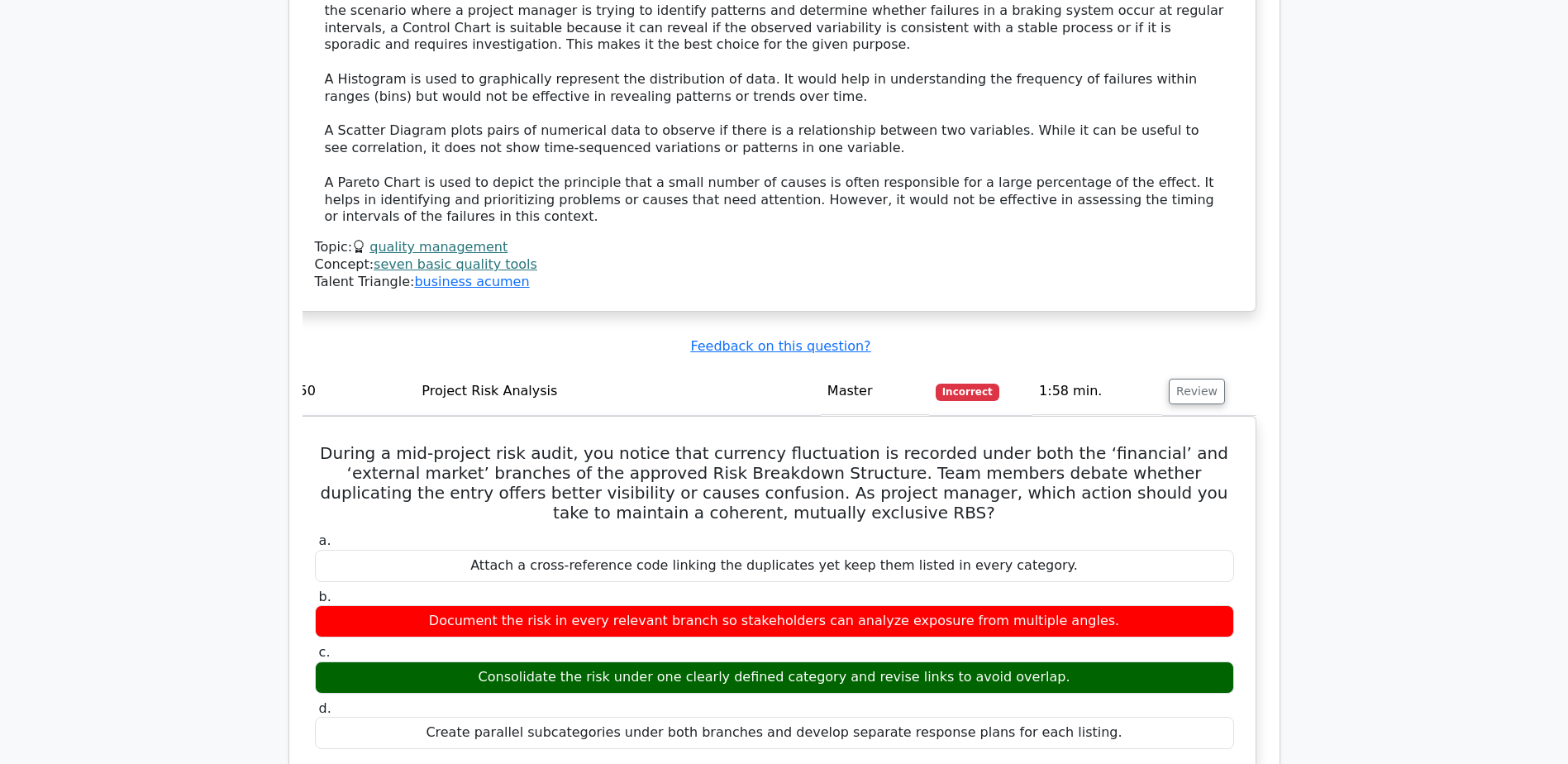
scroll to position [13383, 0]
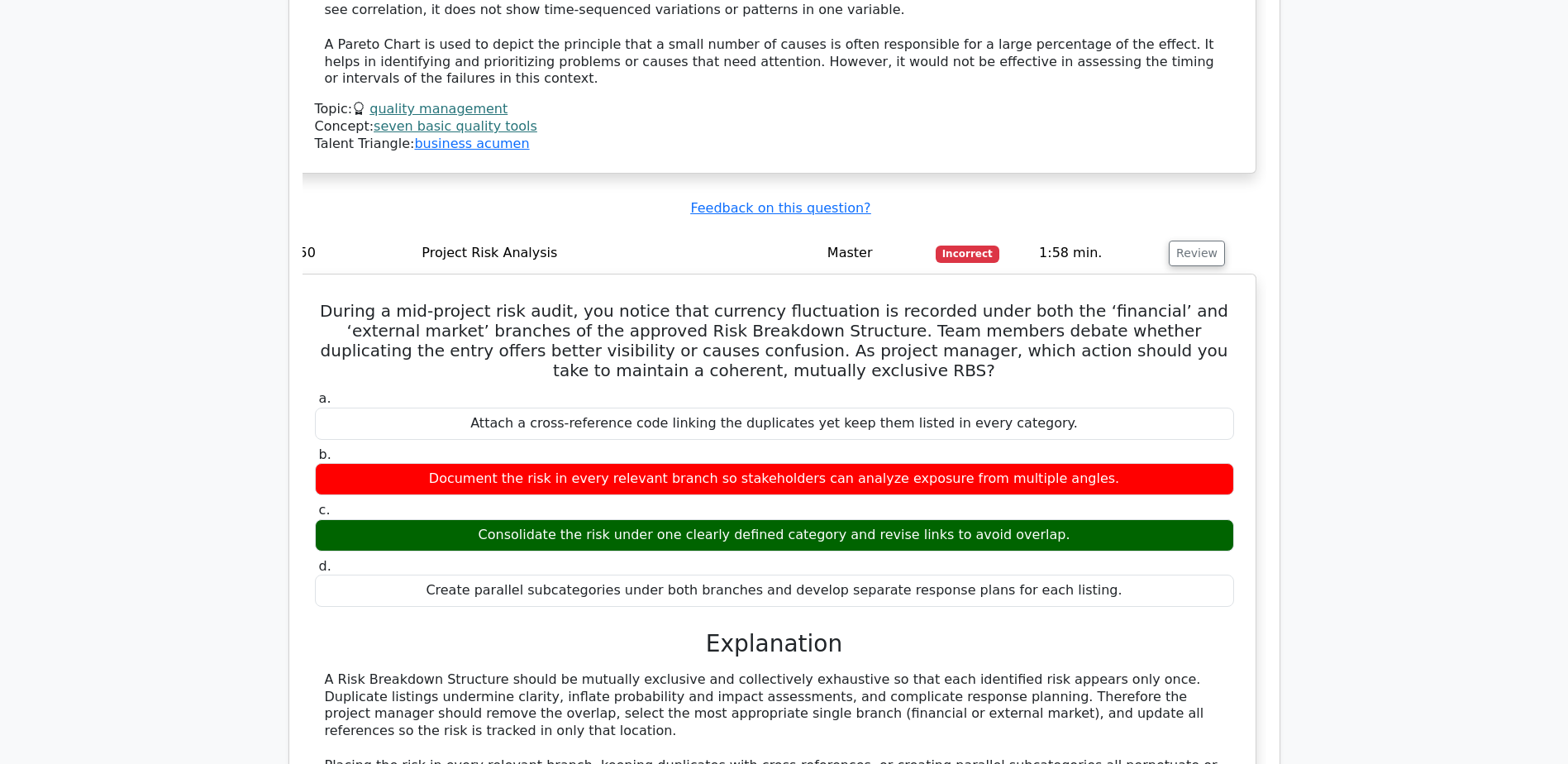
drag, startPoint x: 316, startPoint y: 398, endPoint x: 1174, endPoint y: 431, distance: 858.6
click at [1174, 671] on div "A Risk Breakdown Structure should be mutually exclusive and collectively exhaus…" at bounding box center [775, 732] width 919 height 121
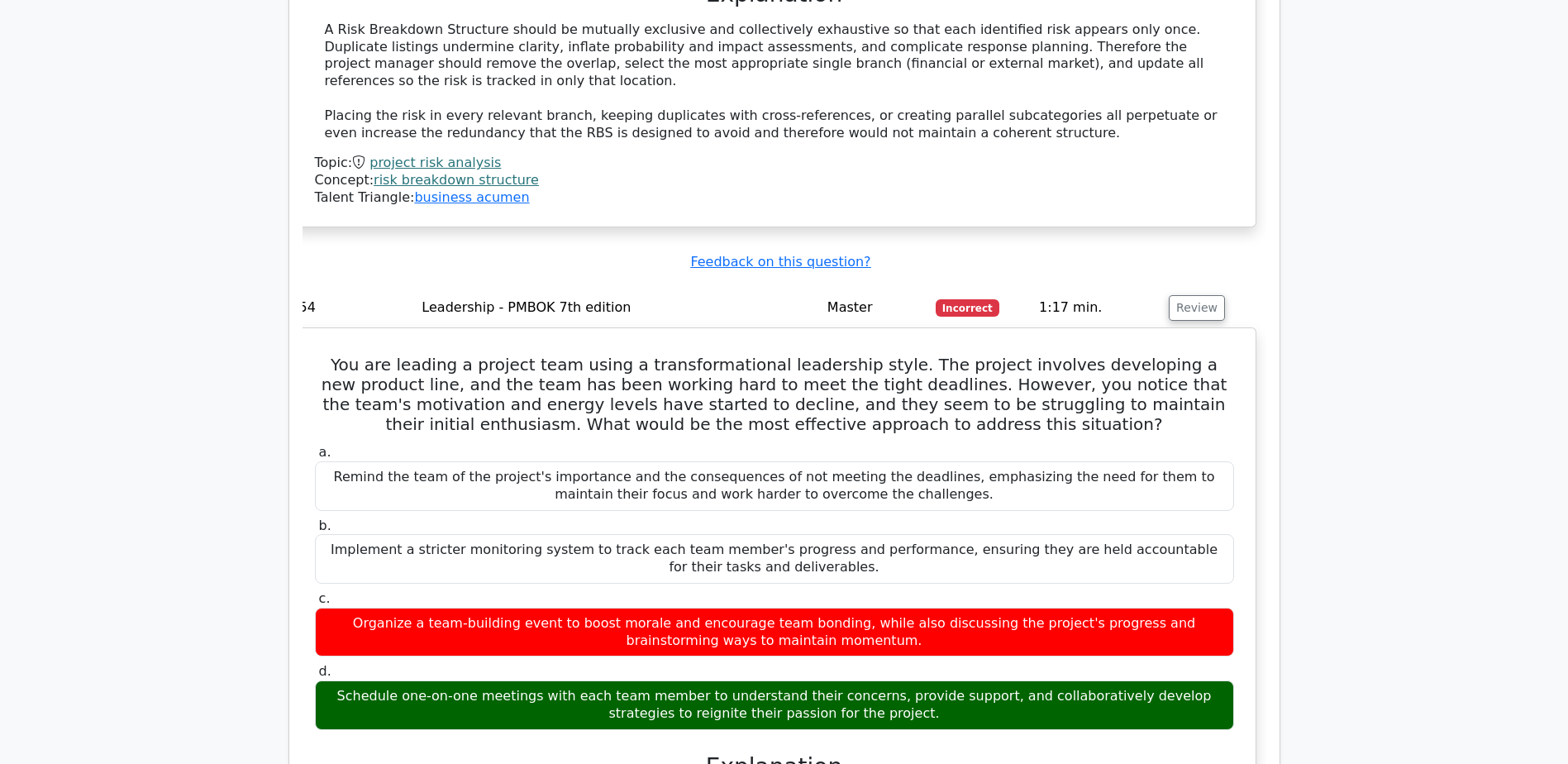
scroll to position [14072, 0]
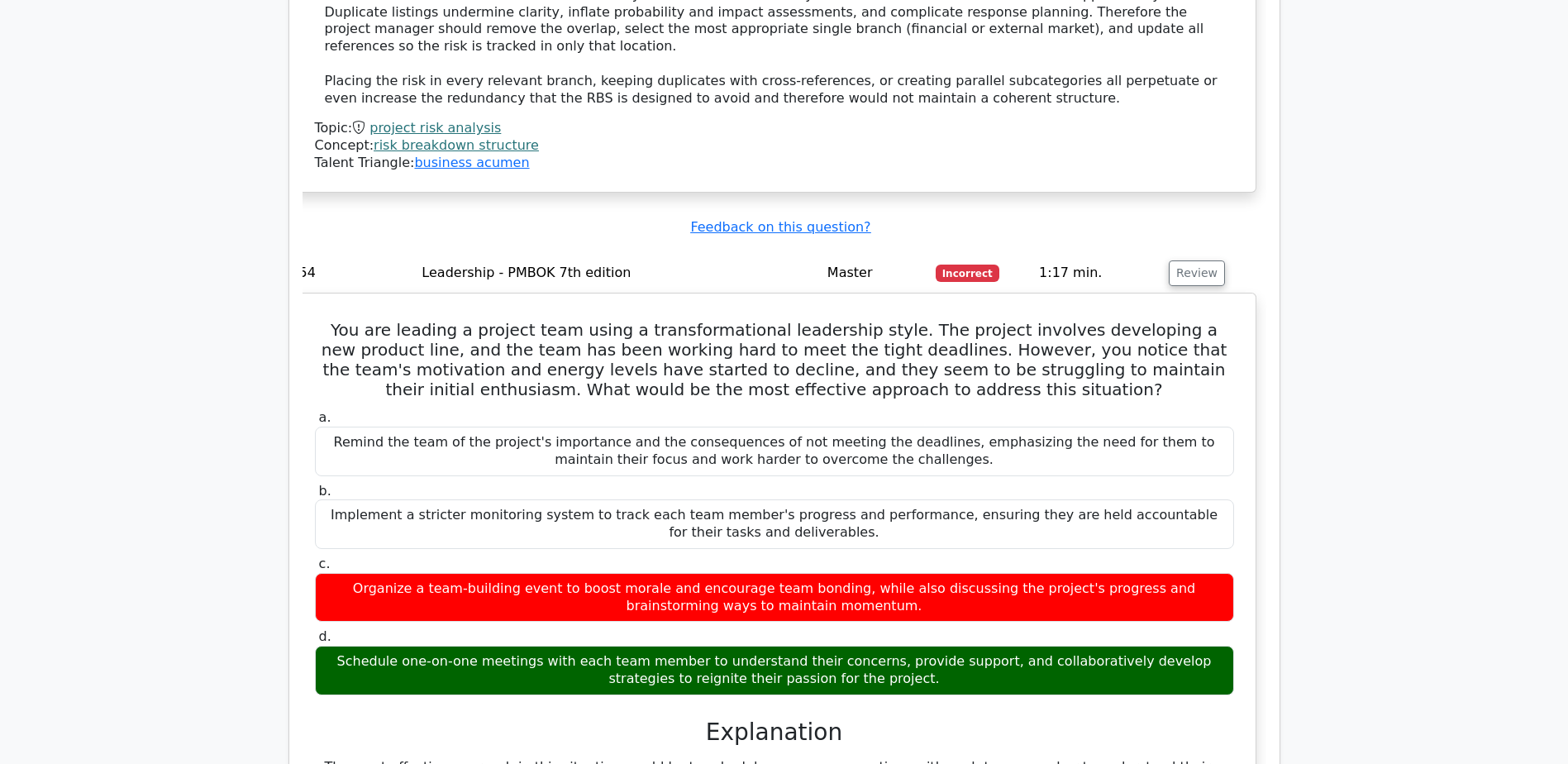
drag, startPoint x: 322, startPoint y: 570, endPoint x: 1204, endPoint y: 621, distance: 883.5
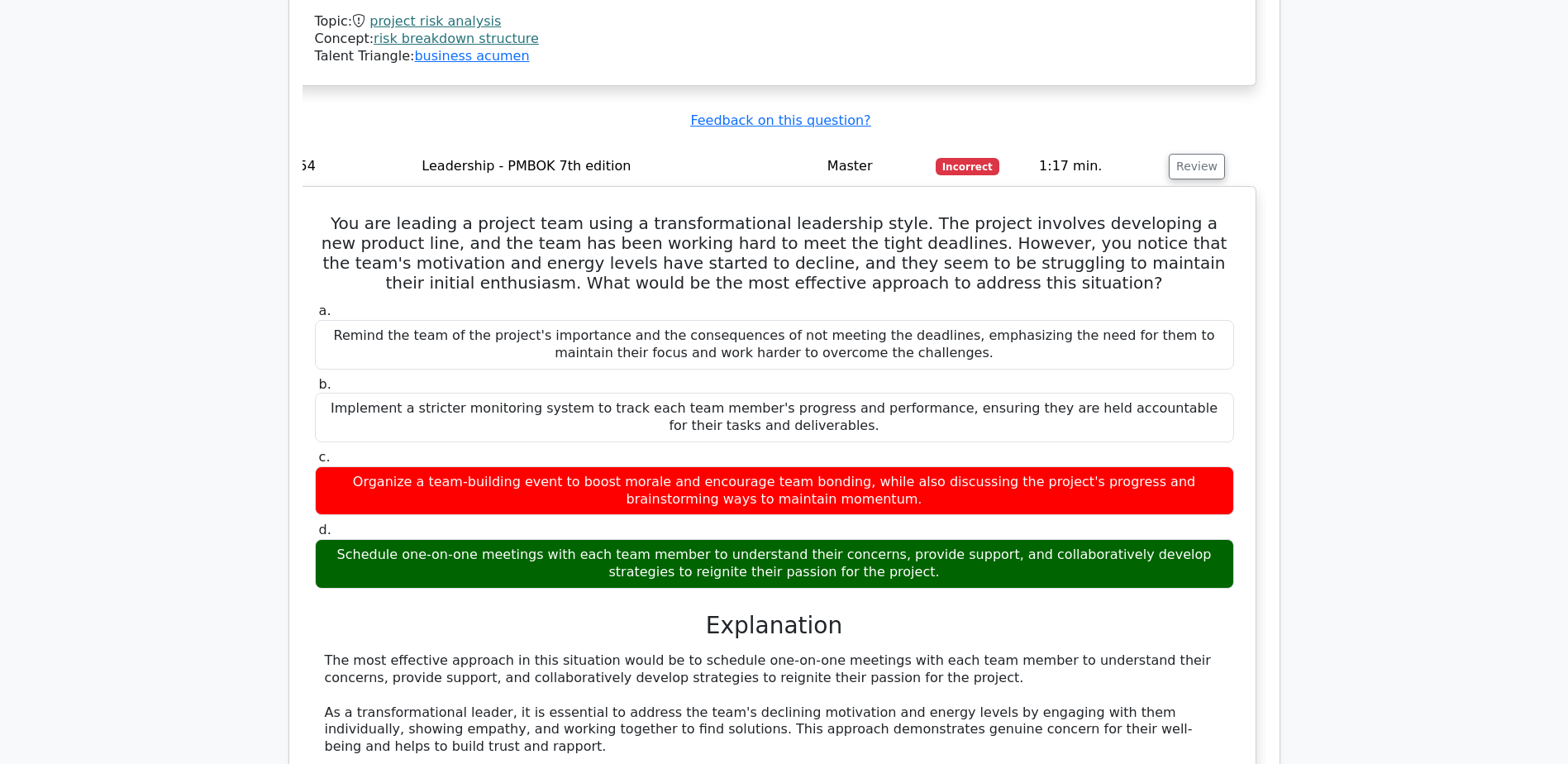
scroll to position [14210, 0]
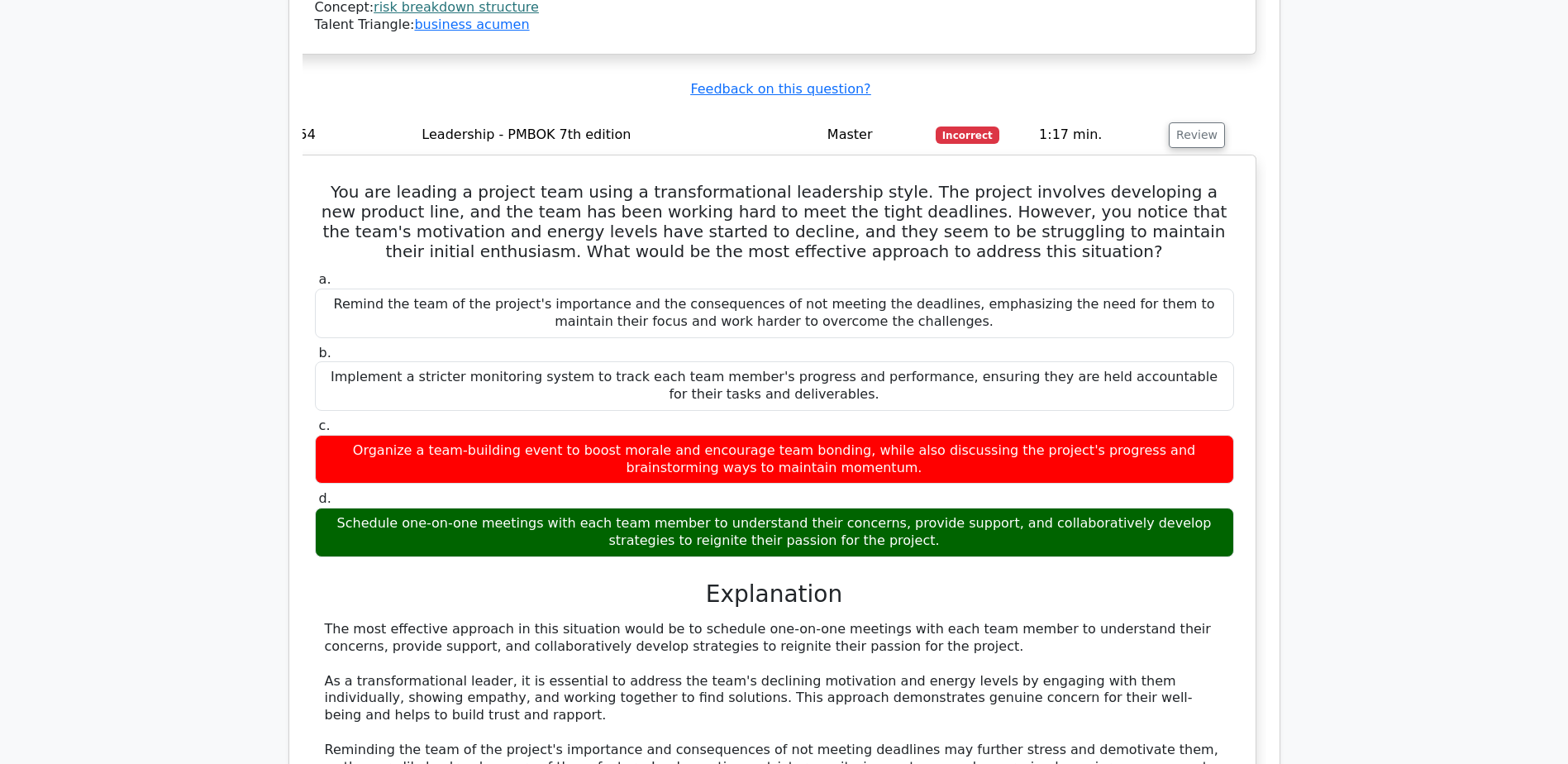
drag, startPoint x: 553, startPoint y: 516, endPoint x: 972, endPoint y: 511, distance: 419.0
click at [972, 621] on div "The most effective approach in this situation would be to schedule one-on-one m…" at bounding box center [775, 758] width 900 height 275
drag, startPoint x: 972, startPoint y: 511, endPoint x: 724, endPoint y: 528, distance: 248.6
click at [724, 621] on div "The most effective approach in this situation would be to schedule one-on-one m…" at bounding box center [775, 758] width 900 height 275
drag, startPoint x: 324, startPoint y: 514, endPoint x: 1202, endPoint y: 563, distance: 879.4
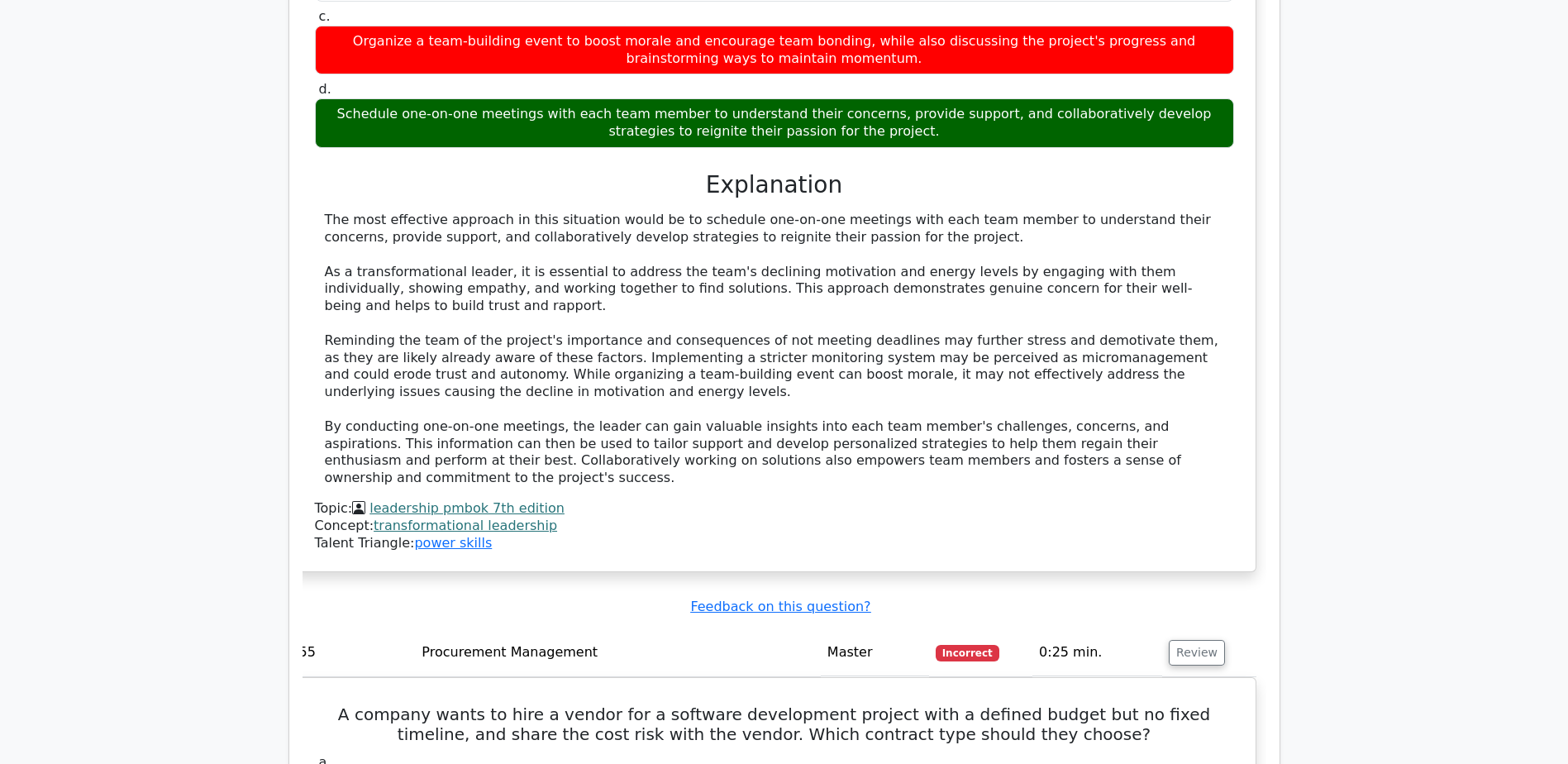
scroll to position [14761, 0]
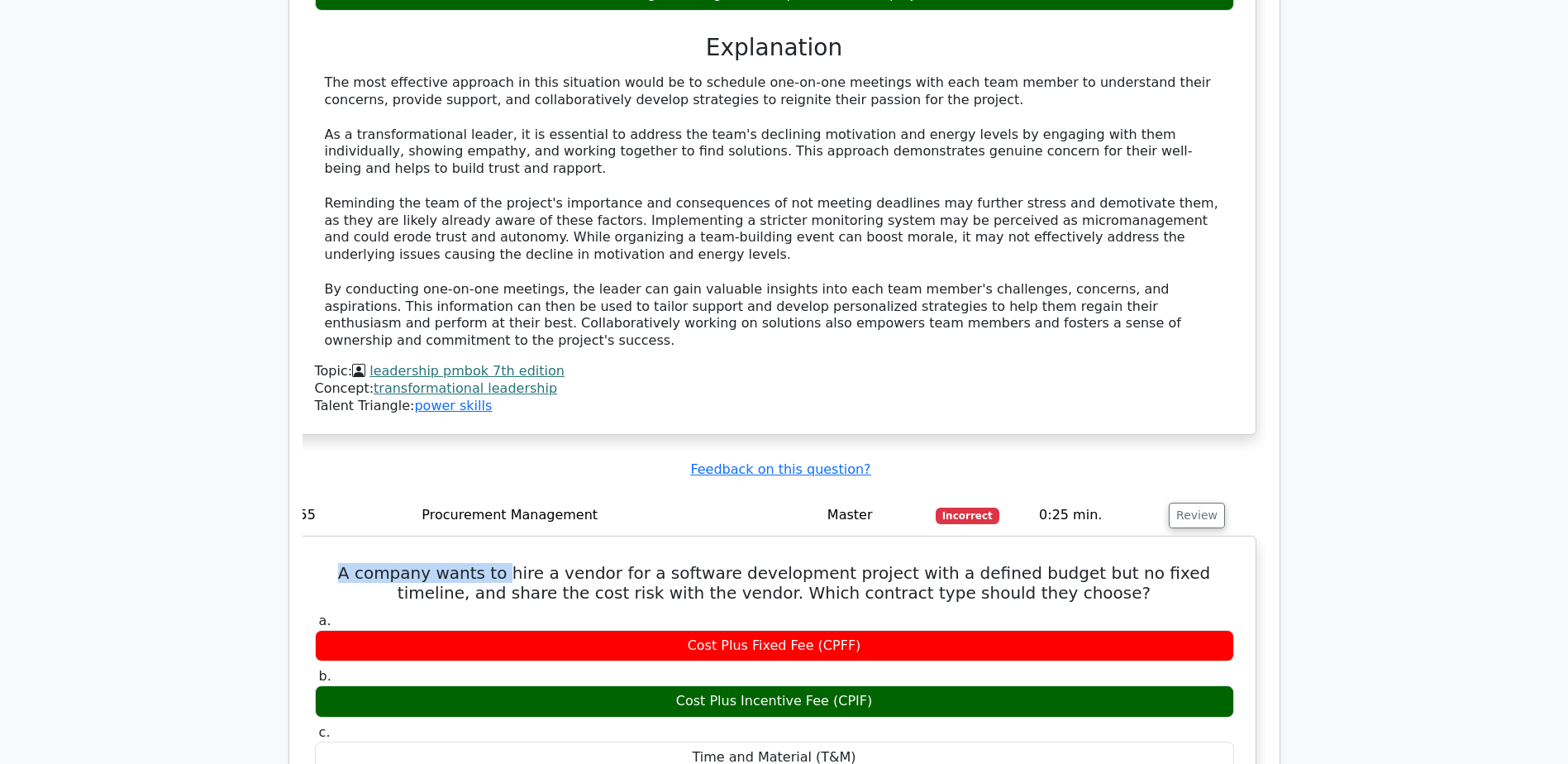
drag, startPoint x: 325, startPoint y: 244, endPoint x: 483, endPoint y: 231, distance: 158.5
click at [483, 563] on h5 "A company wants to hire a vendor for a software development project with a defi…" at bounding box center [774, 582] width 922 height 40
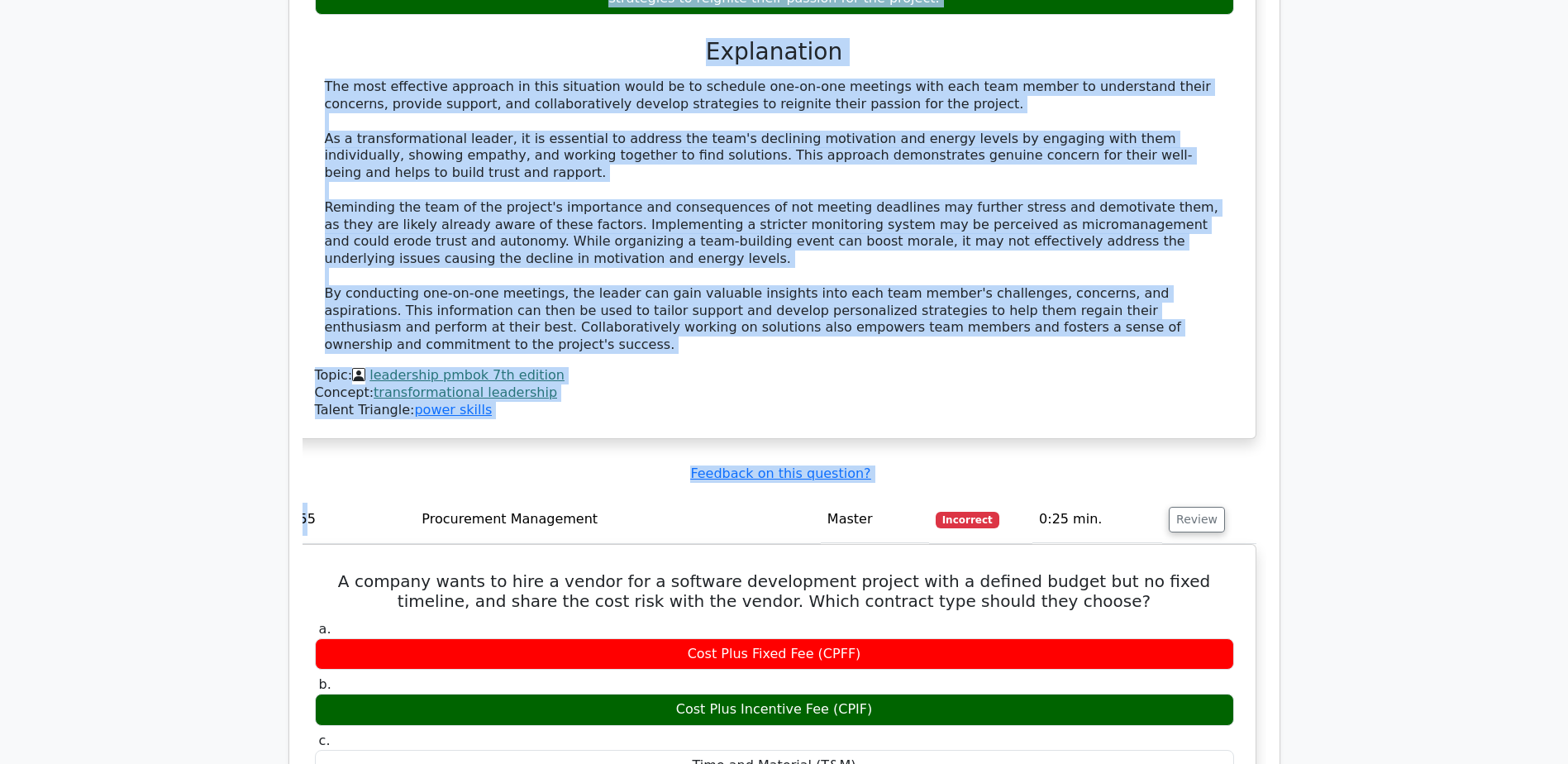
drag, startPoint x: 305, startPoint y: 173, endPoint x: 284, endPoint y: 172, distance: 21.0
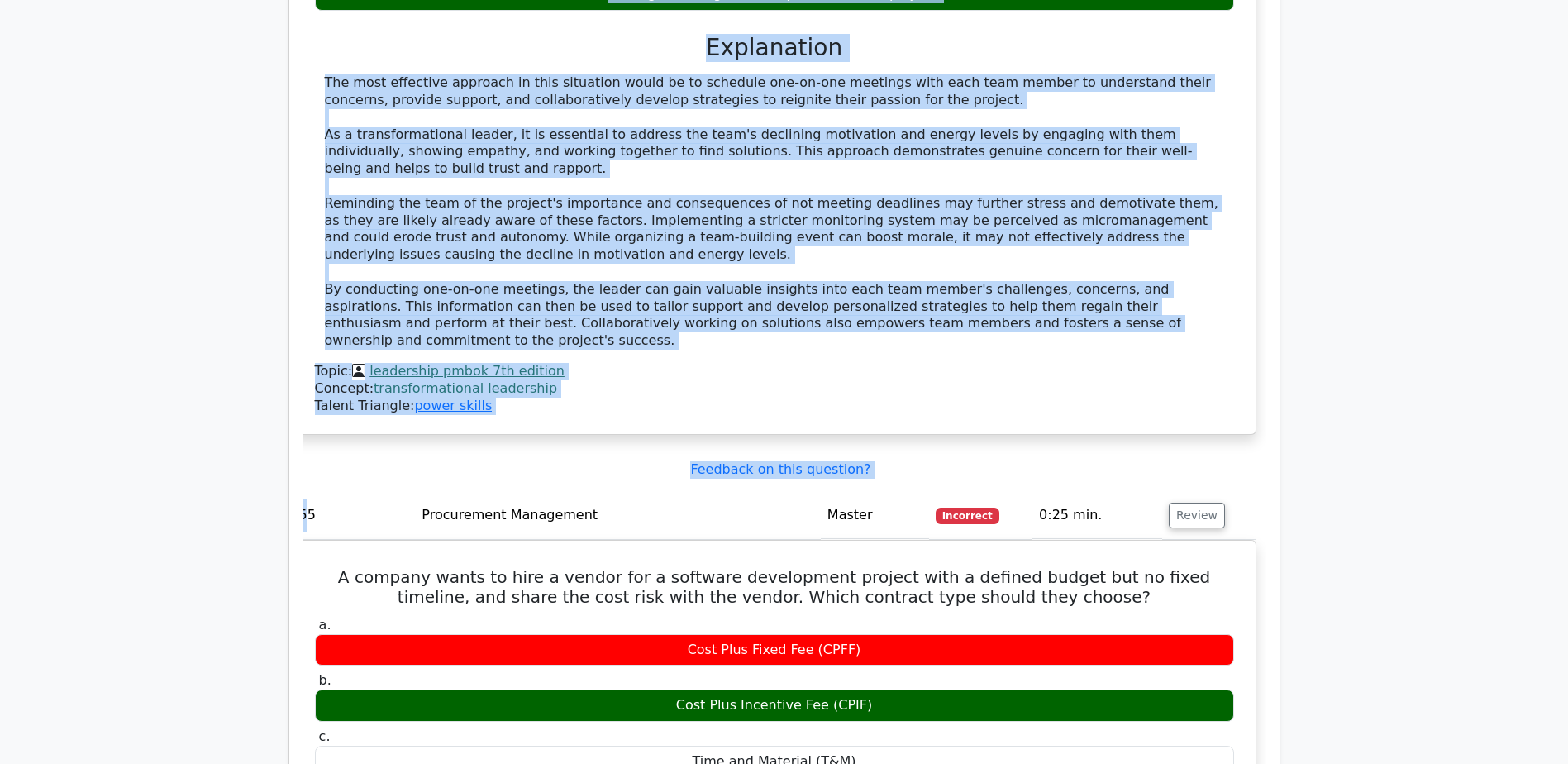
drag, startPoint x: 284, startPoint y: 172, endPoint x: 307, endPoint y: 175, distance: 23.2
click at [307, 492] on td "55" at bounding box center [354, 516] width 123 height 47
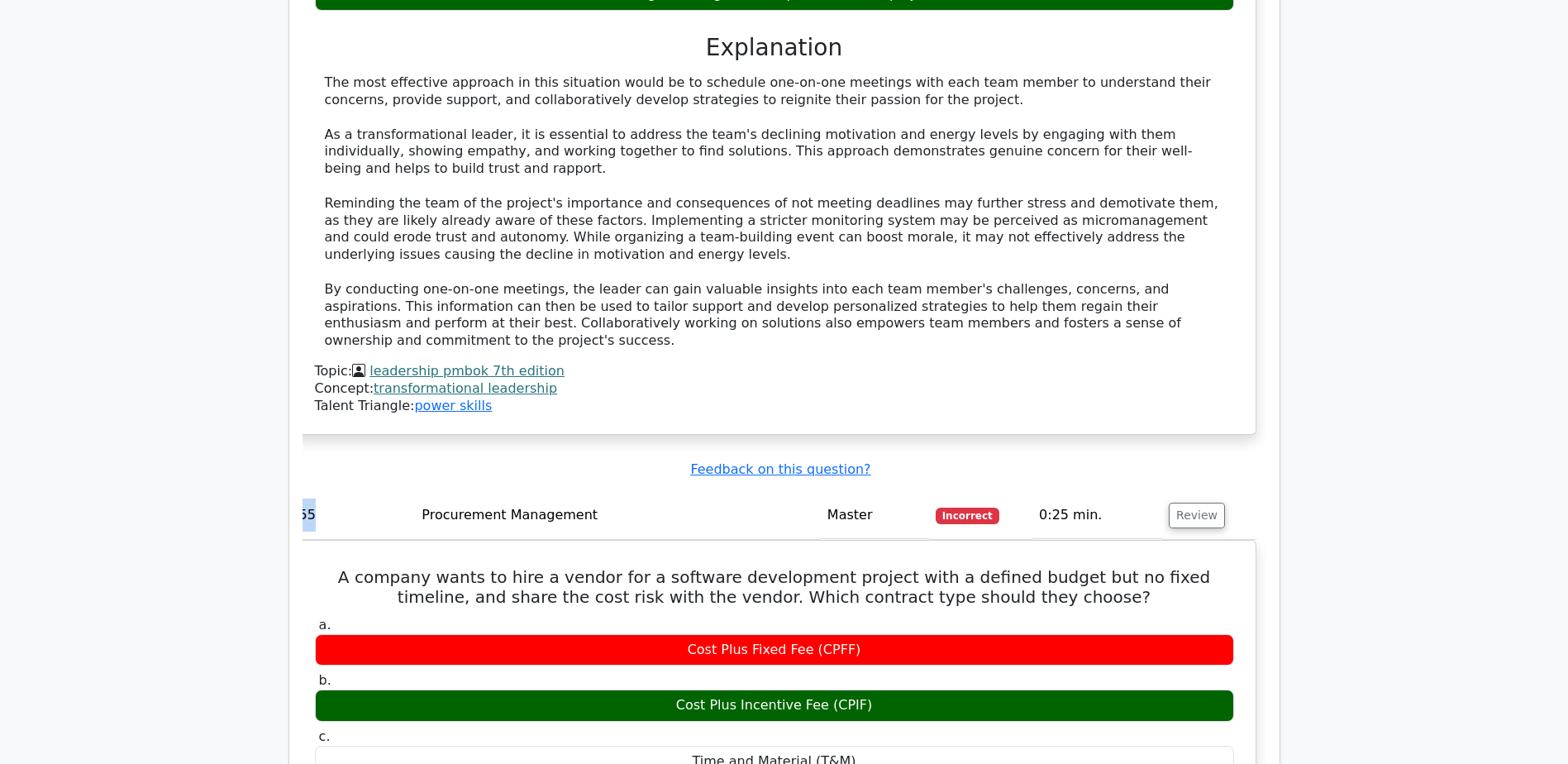
click at [307, 492] on td "55" at bounding box center [354, 516] width 123 height 47
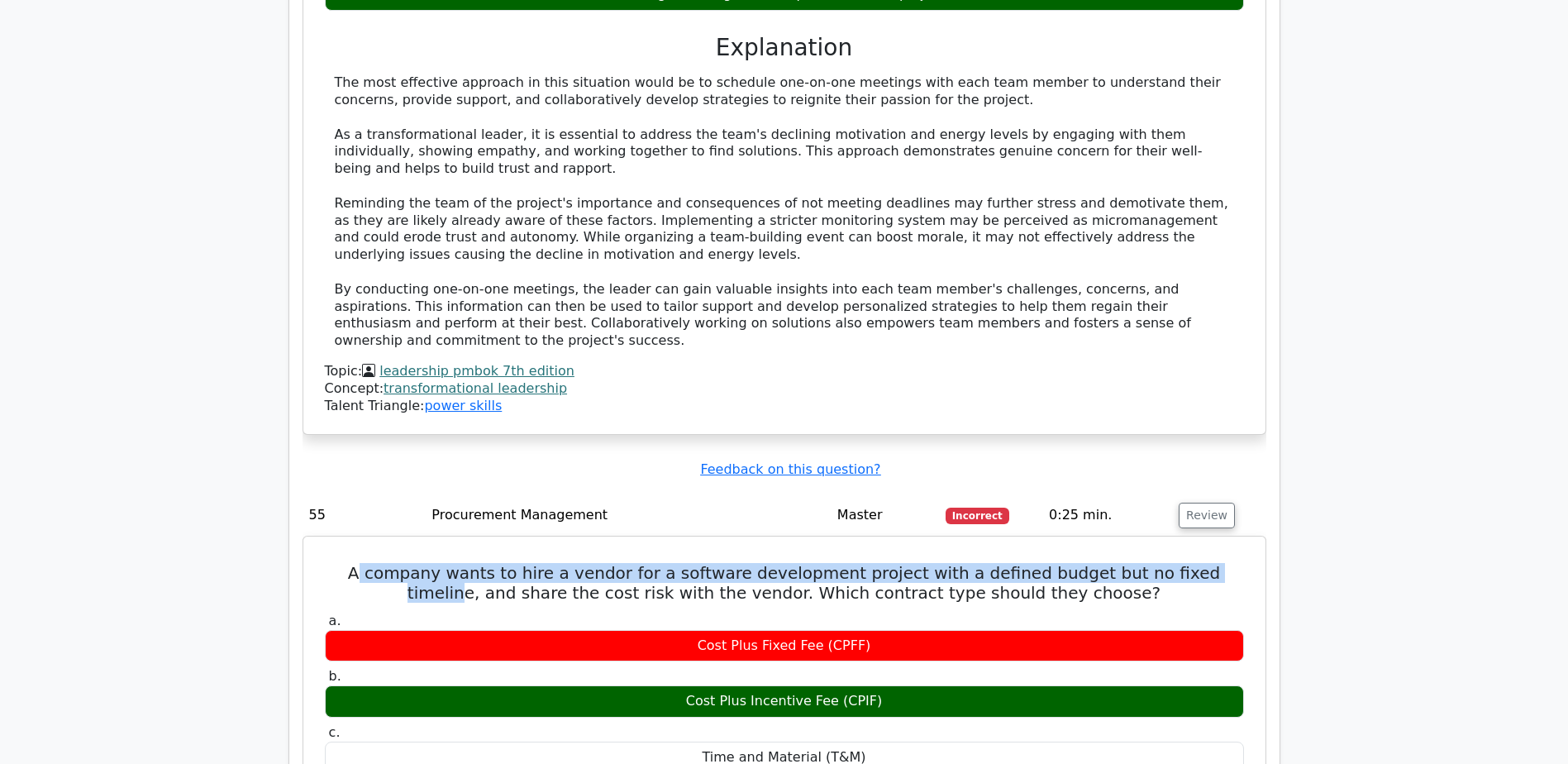
drag, startPoint x: 346, startPoint y: 241, endPoint x: 1183, endPoint y: 239, distance: 837.0
click at [1183, 563] on h5 "A company wants to hire a vendor for a software development project with a defi…" at bounding box center [784, 582] width 922 height 40
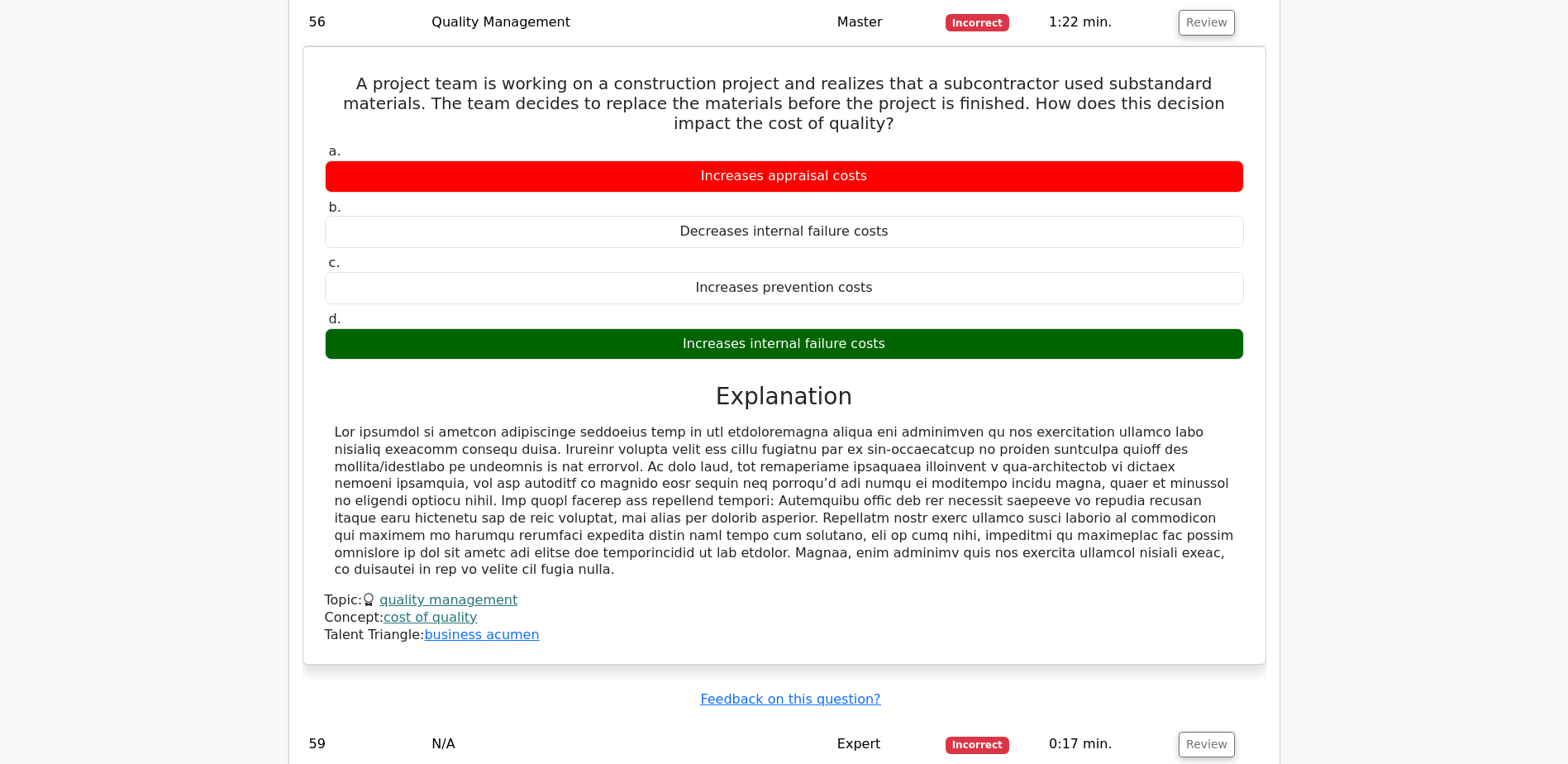
scroll to position [16001, 0]
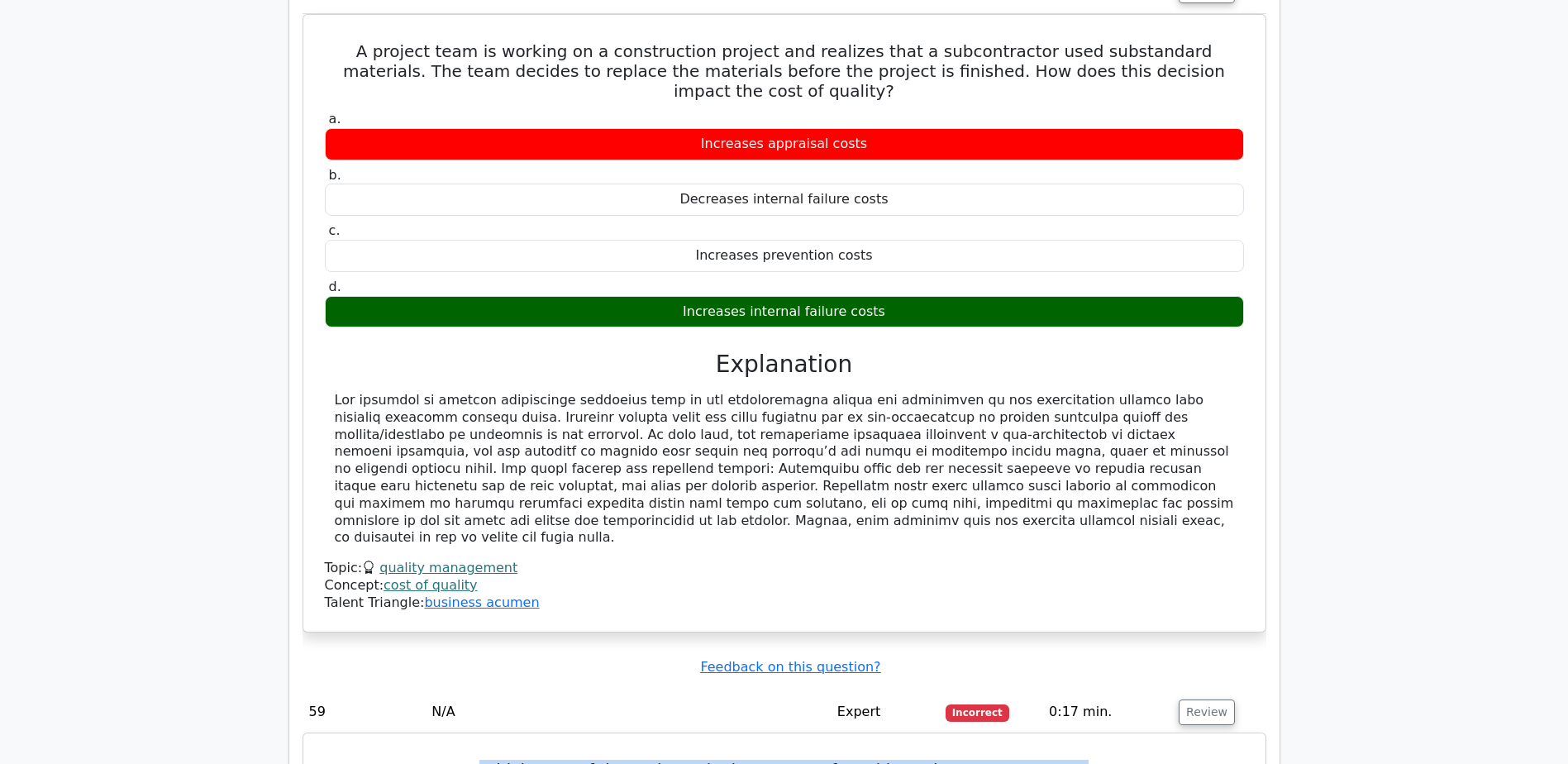
drag, startPoint x: 512, startPoint y: 390, endPoint x: 1234, endPoint y: 404, distance: 722.1
click at [1234, 760] on h5 "Which type of dependency is the most preferred in project management?" at bounding box center [784, 770] width 922 height 19
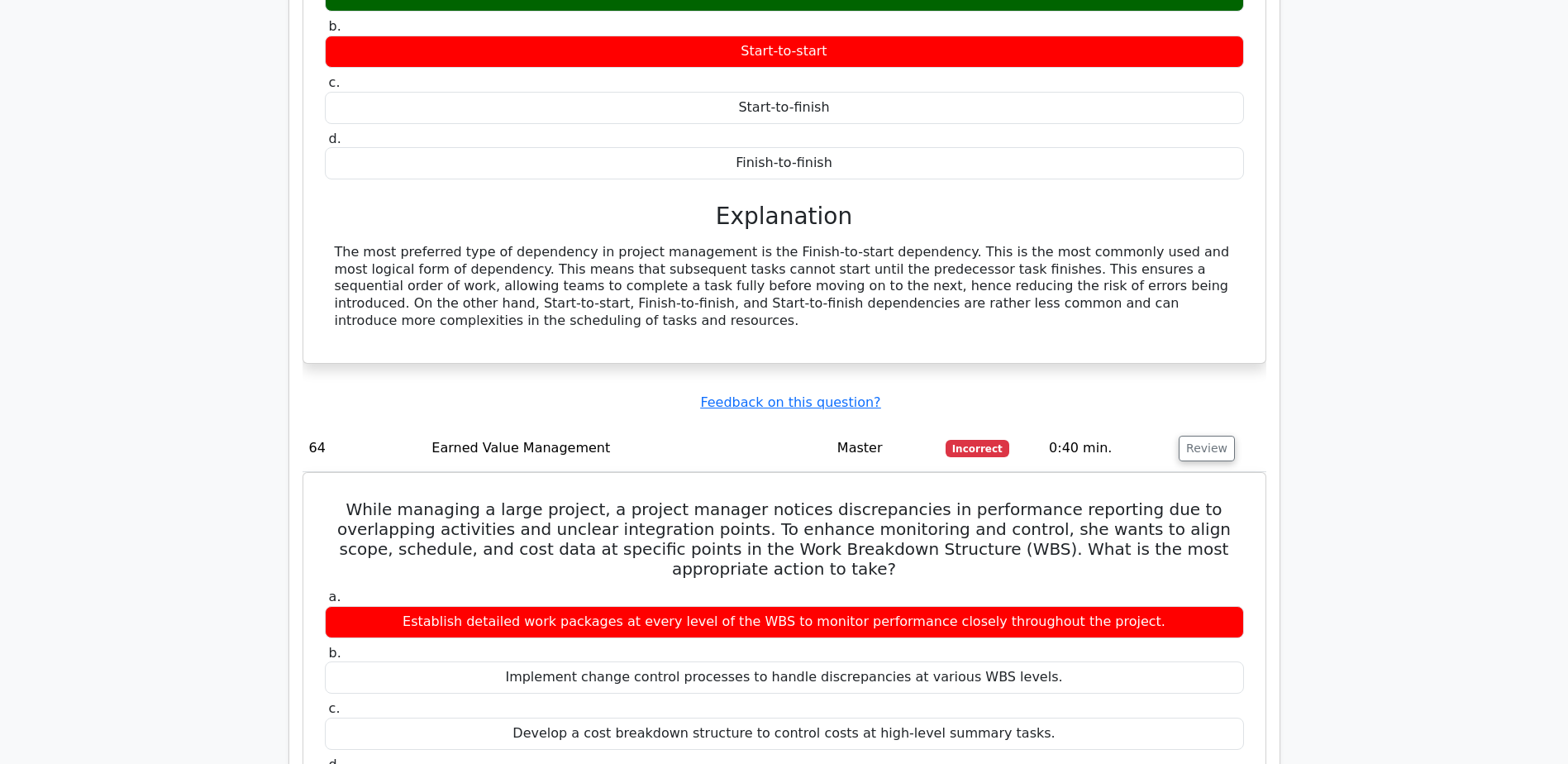
scroll to position [16691, 0]
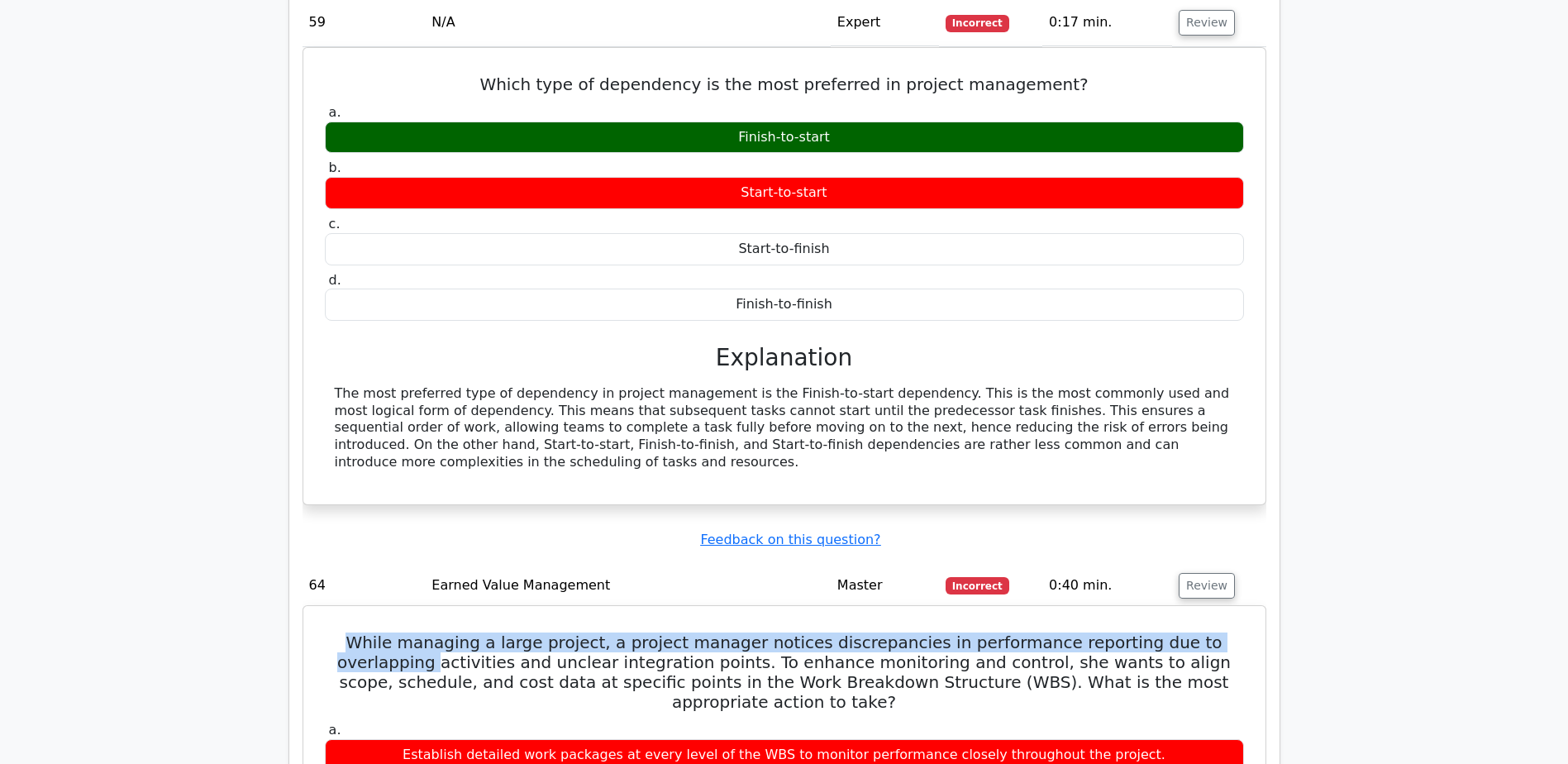
drag, startPoint x: 332, startPoint y: 260, endPoint x: 344, endPoint y: 241, distance: 22.5
click at [344, 632] on h5 "While managing a large project, a project manager notices discrepancies in perf…" at bounding box center [784, 672] width 922 height 80
drag, startPoint x: 345, startPoint y: 248, endPoint x: 885, endPoint y: 235, distance: 540.2
